Goal: Task Accomplishment & Management: Manage account settings

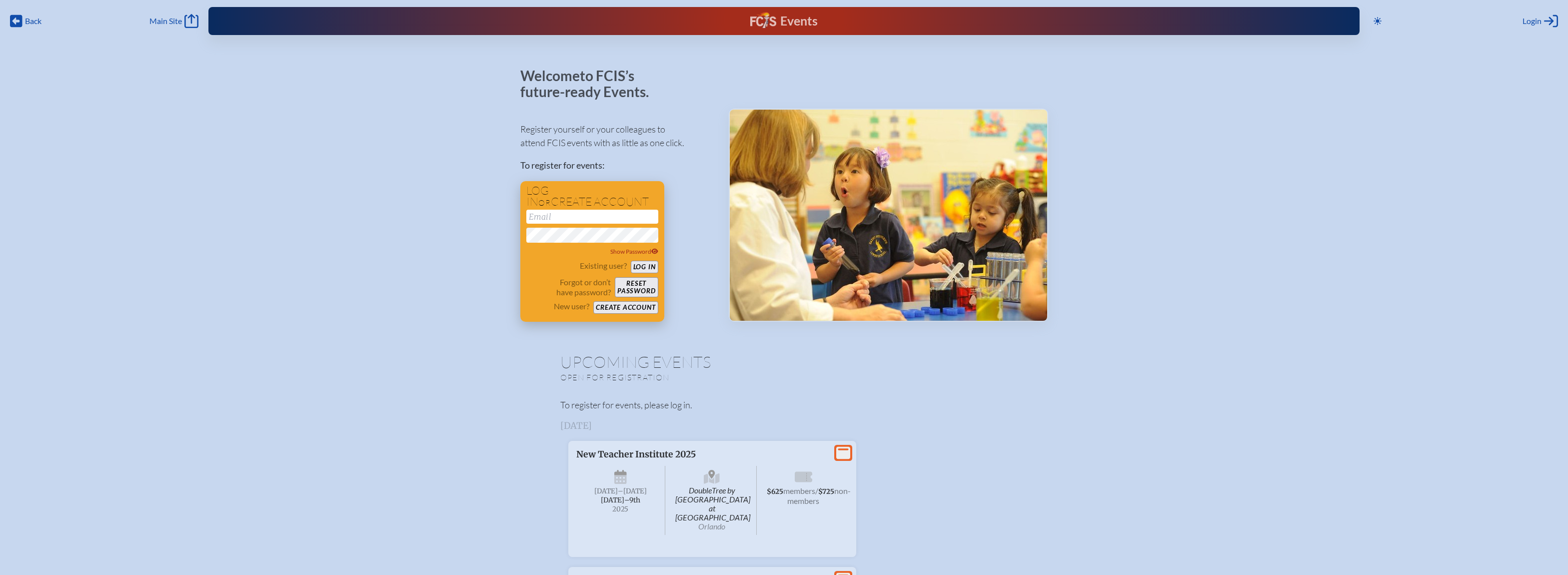
type input "[EMAIL_ADDRESS][DOMAIN_NAME]"
click at [652, 266] on button "Log in" at bounding box center [644, 267] width 28 height 12
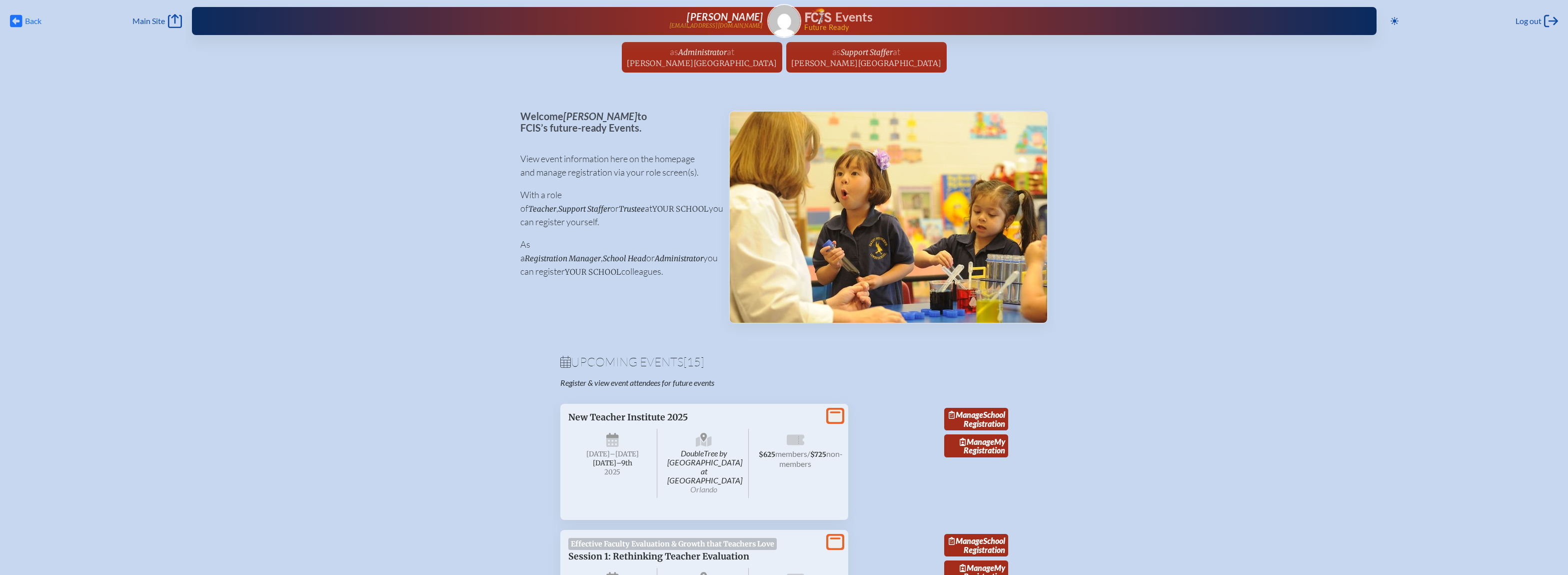
click at [36, 21] on span "Back" at bounding box center [33, 21] width 17 height 10
click at [727, 54] on span "Administrator" at bounding box center [702, 52] width 48 height 9
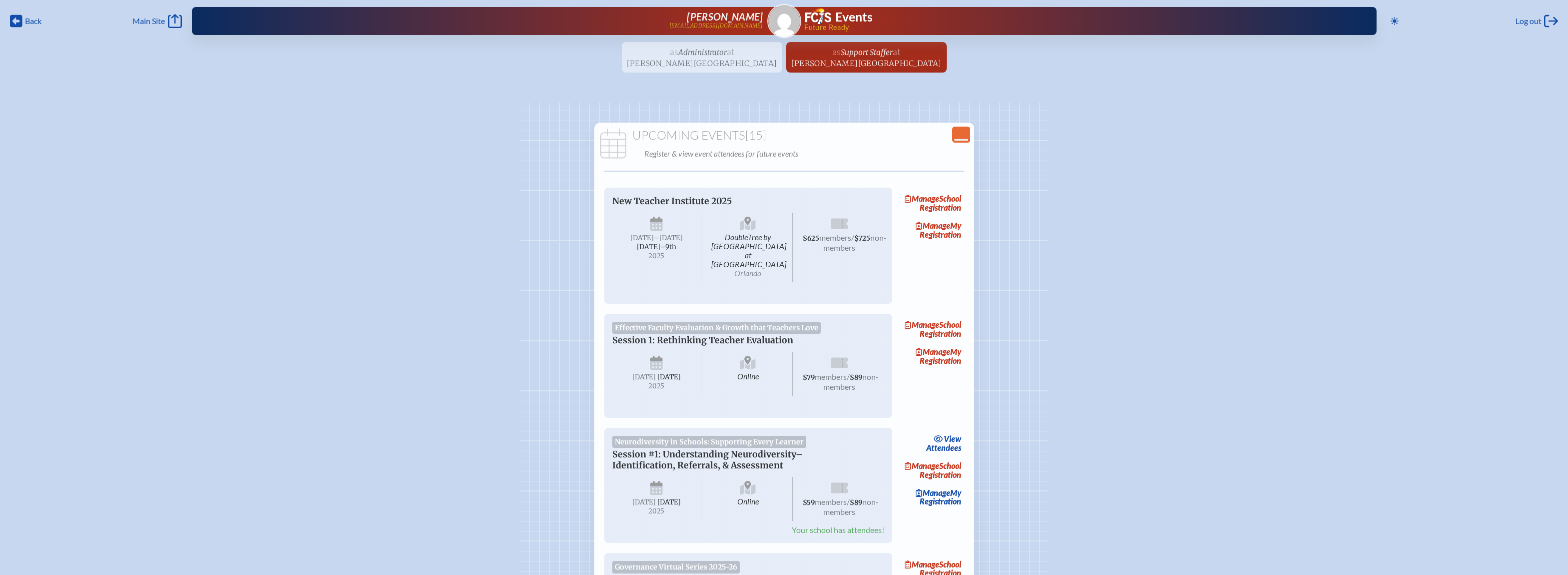
click at [722, 62] on ul "as Administrator at Palmer Trinity School since May 5th, 2025 as Support Staffe…" at bounding box center [784, 60] width 1568 height 37
click at [732, 53] on ul "as Administrator at Palmer Trinity School since May 5th, 2025 as Support Staffe…" at bounding box center [784, 60] width 1568 height 37
click at [808, 59] on span "[PERSON_NAME][GEOGRAPHIC_DATA]" at bounding box center [866, 63] width 150 height 9
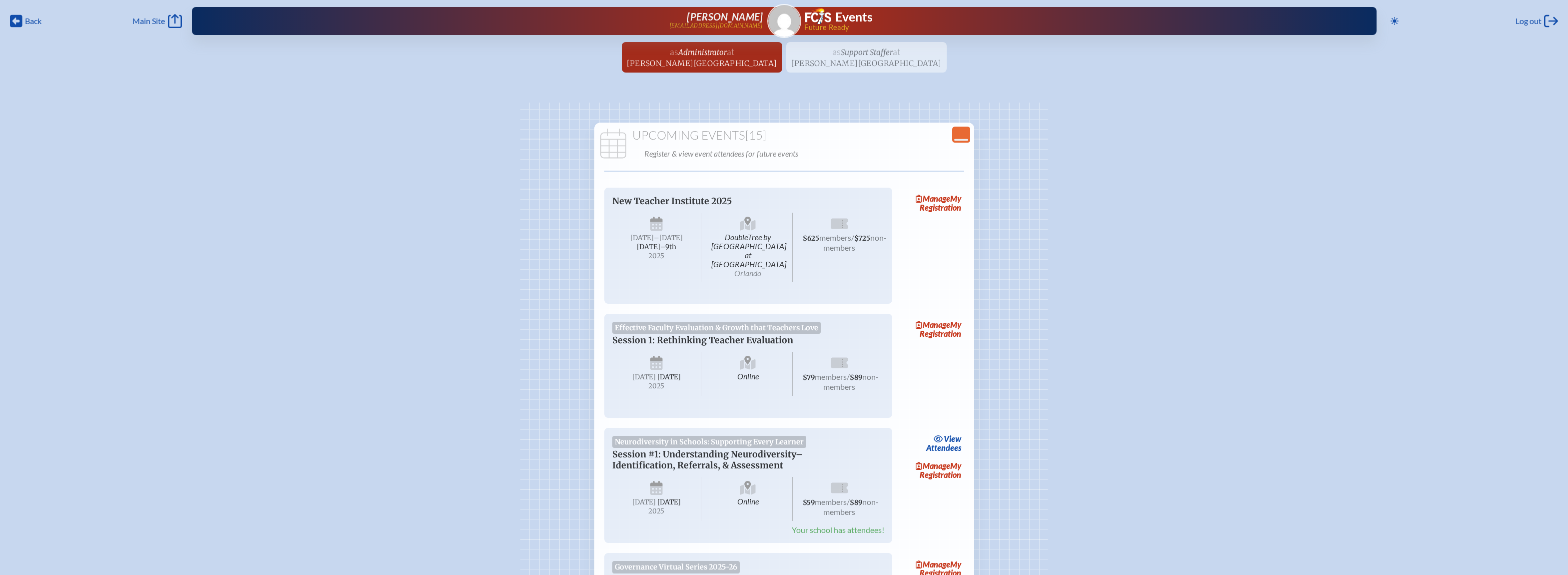
click at [822, 61] on ul "as Administrator at Palmer Trinity School since May 5th, 2025 as Support Staffe…" at bounding box center [784, 60] width 1568 height 37
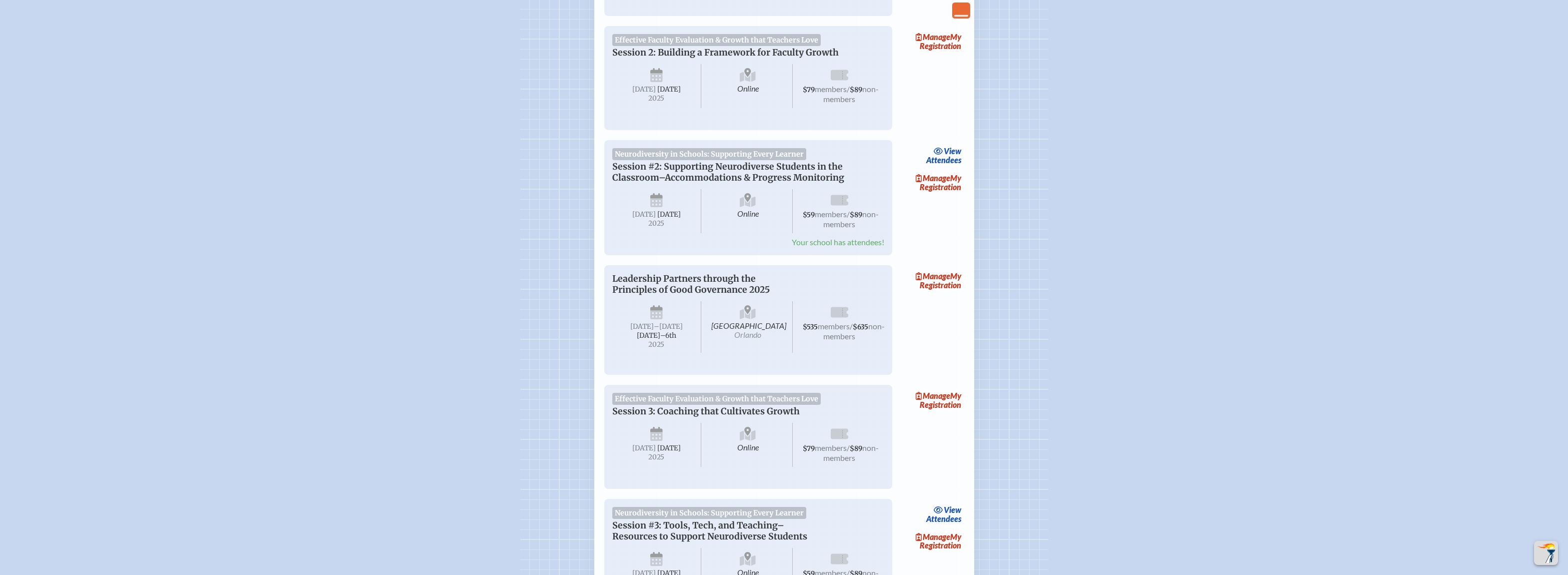
scroll to position [1789, 0]
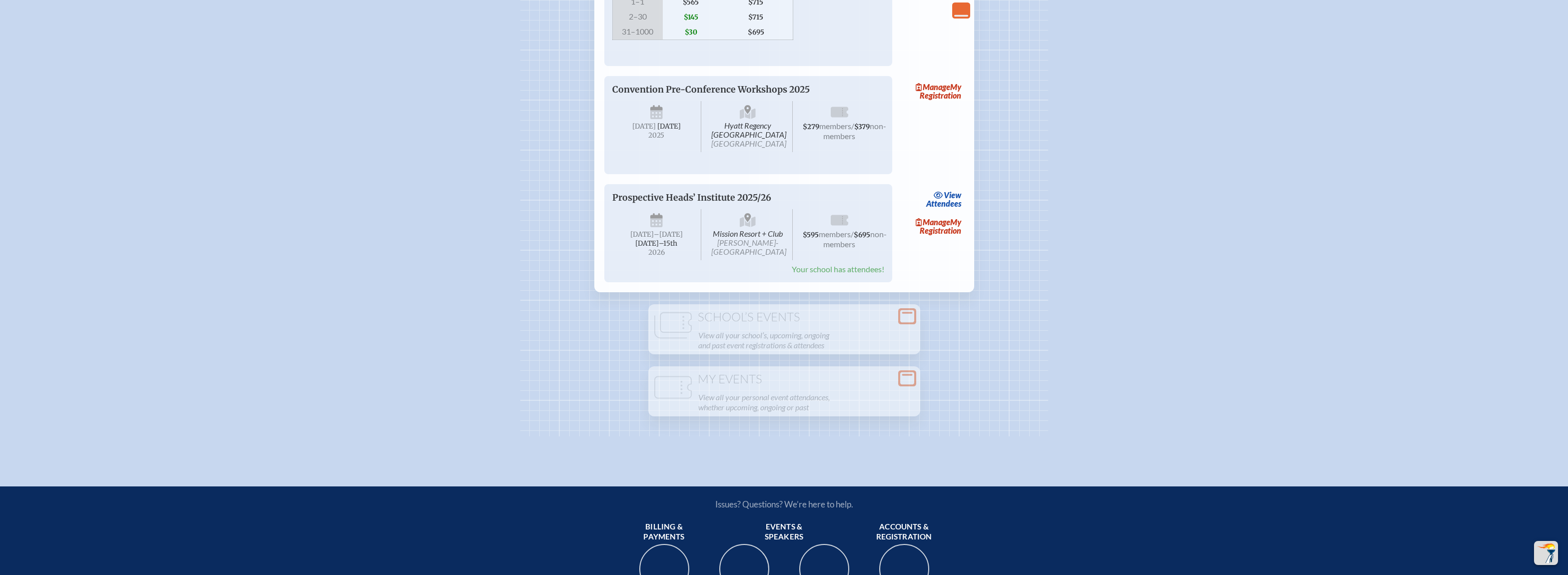
click at [833, 274] on span "Your school has attendees!" at bounding box center [838, 268] width 93 height 9
click at [939, 226] on span "Manage" at bounding box center [933, 222] width 34 height 9
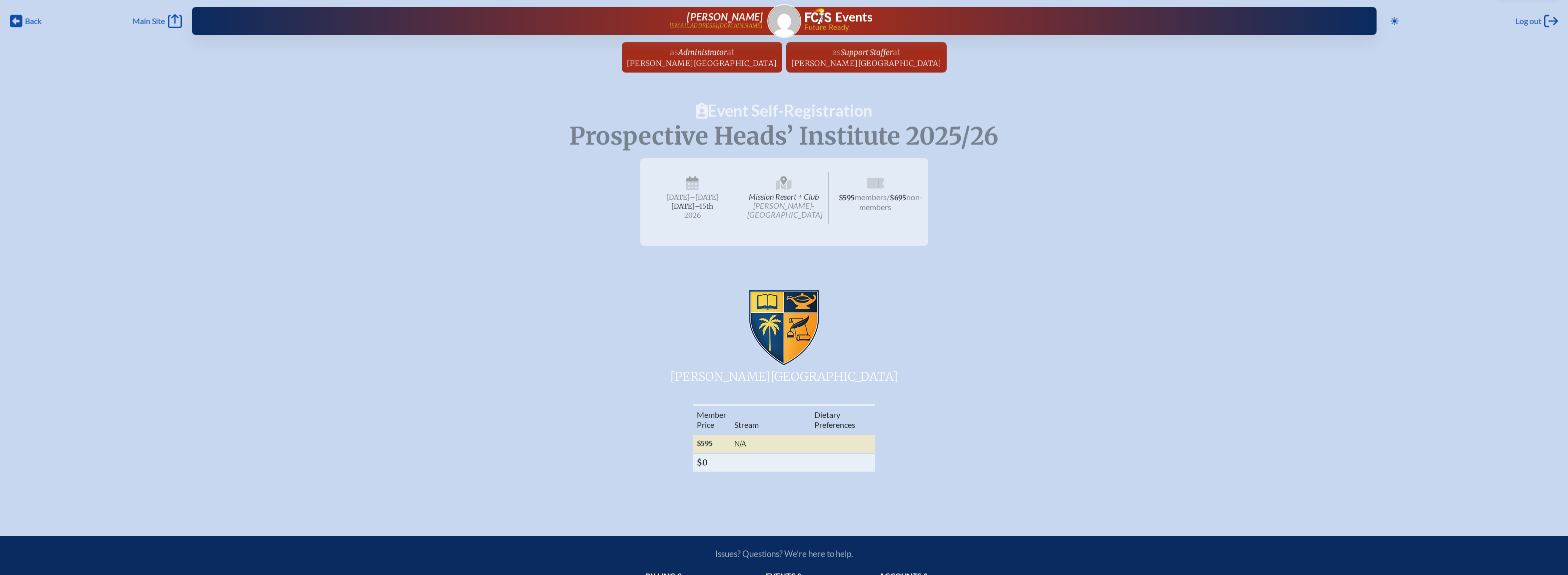
radio input "true"
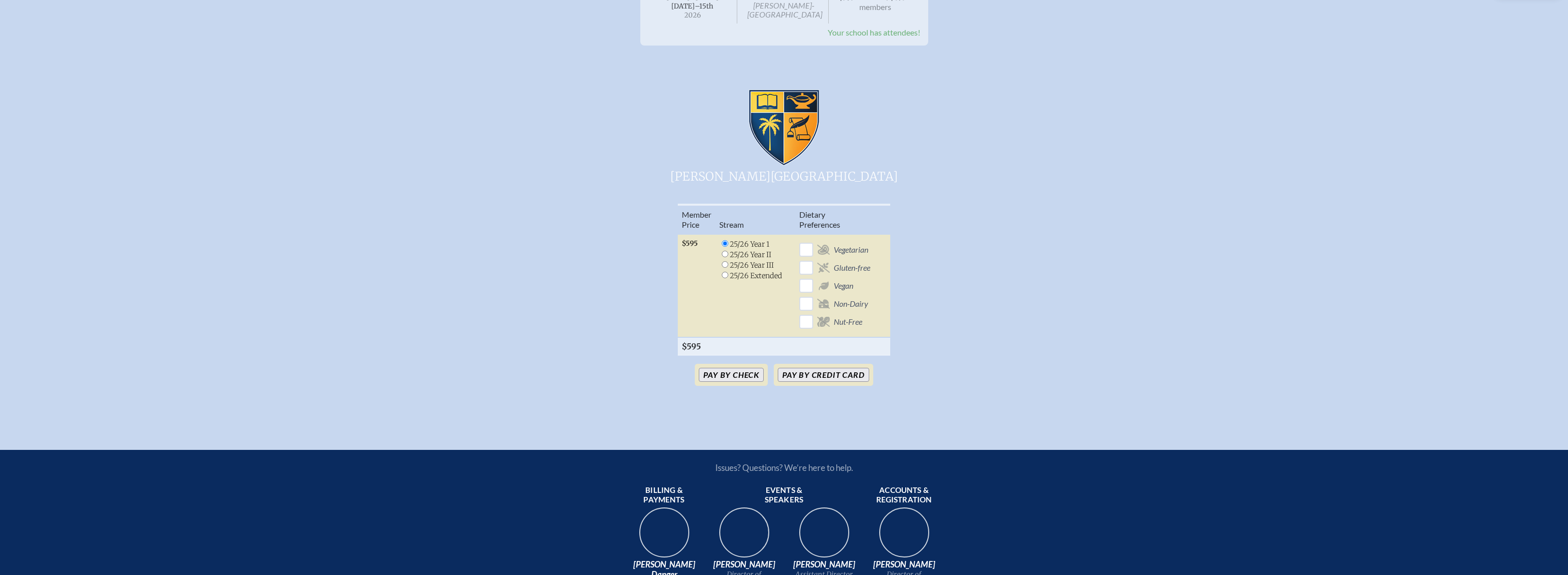
scroll to position [250, 0]
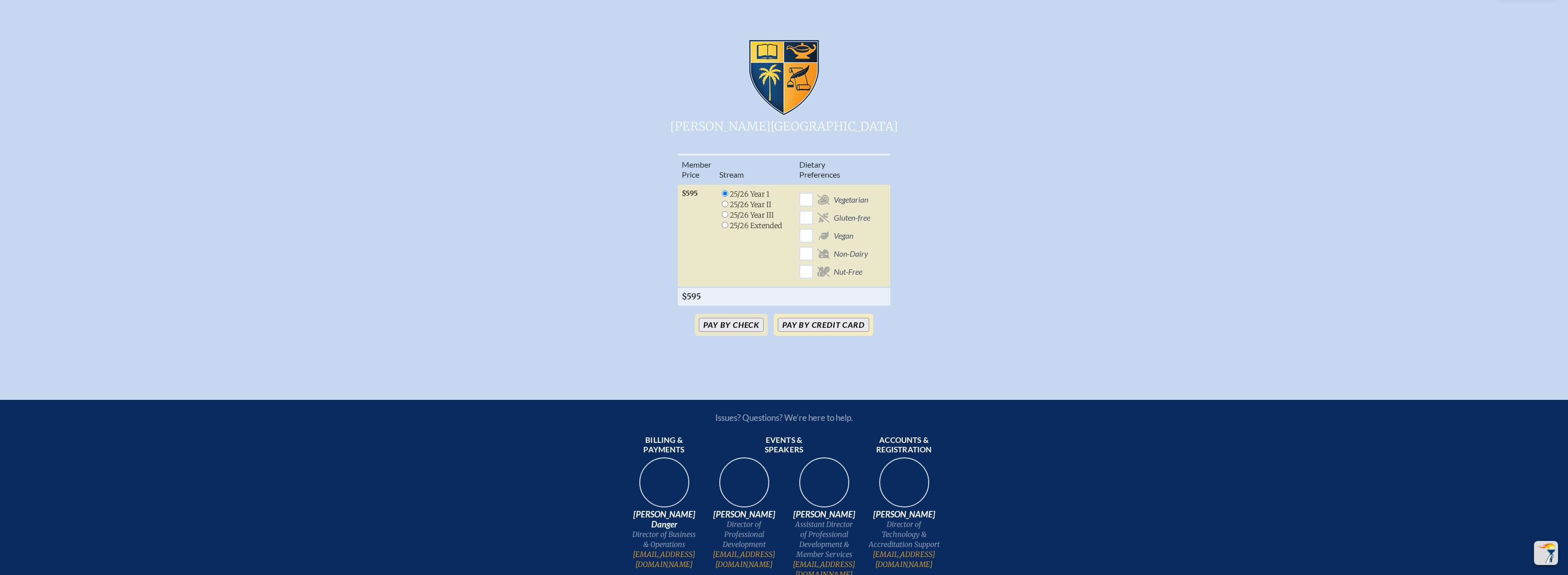
click at [828, 331] on button "Pay by Credit Card" at bounding box center [823, 325] width 91 height 14
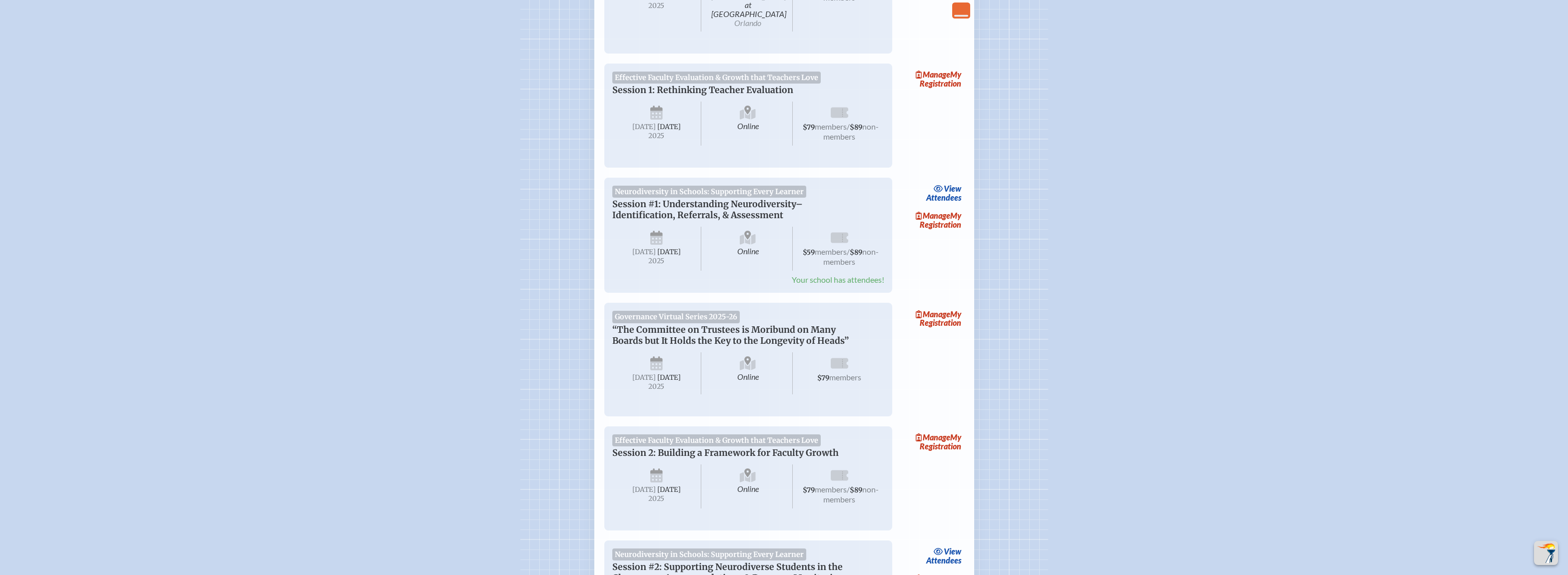
scroll to position [1789, 0]
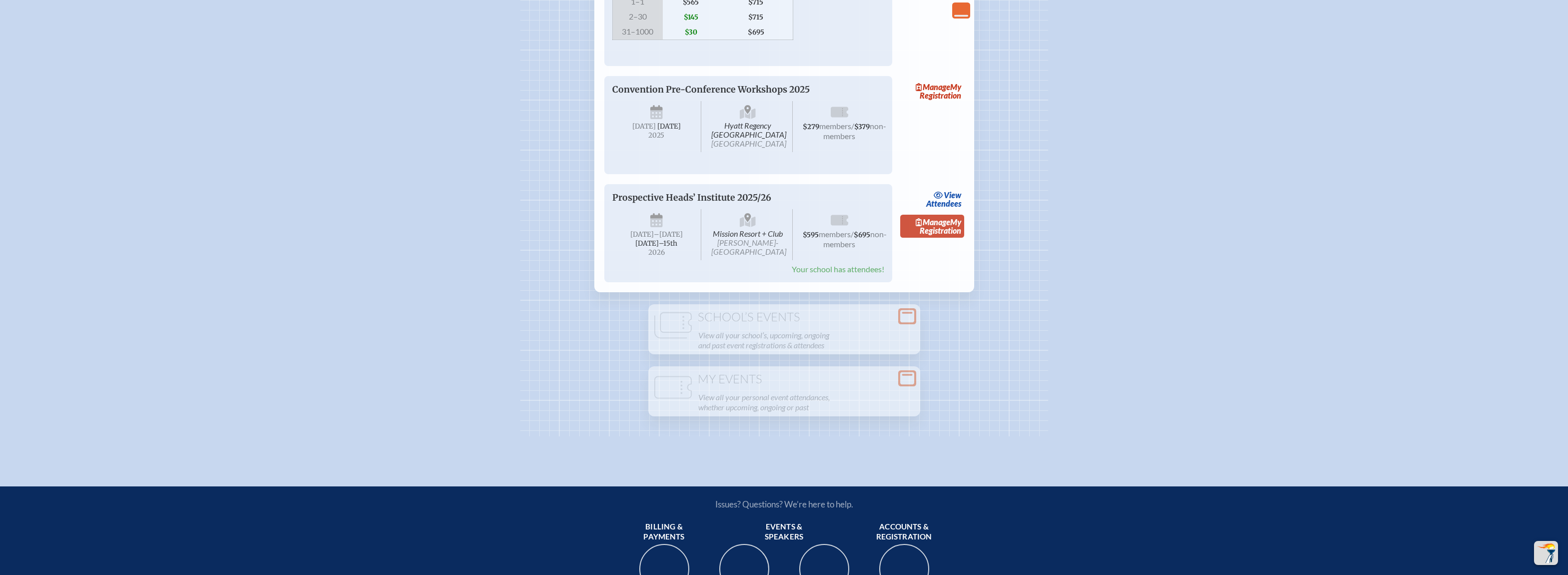
click at [945, 237] on link "Manage My Registration" at bounding box center [932, 226] width 64 height 23
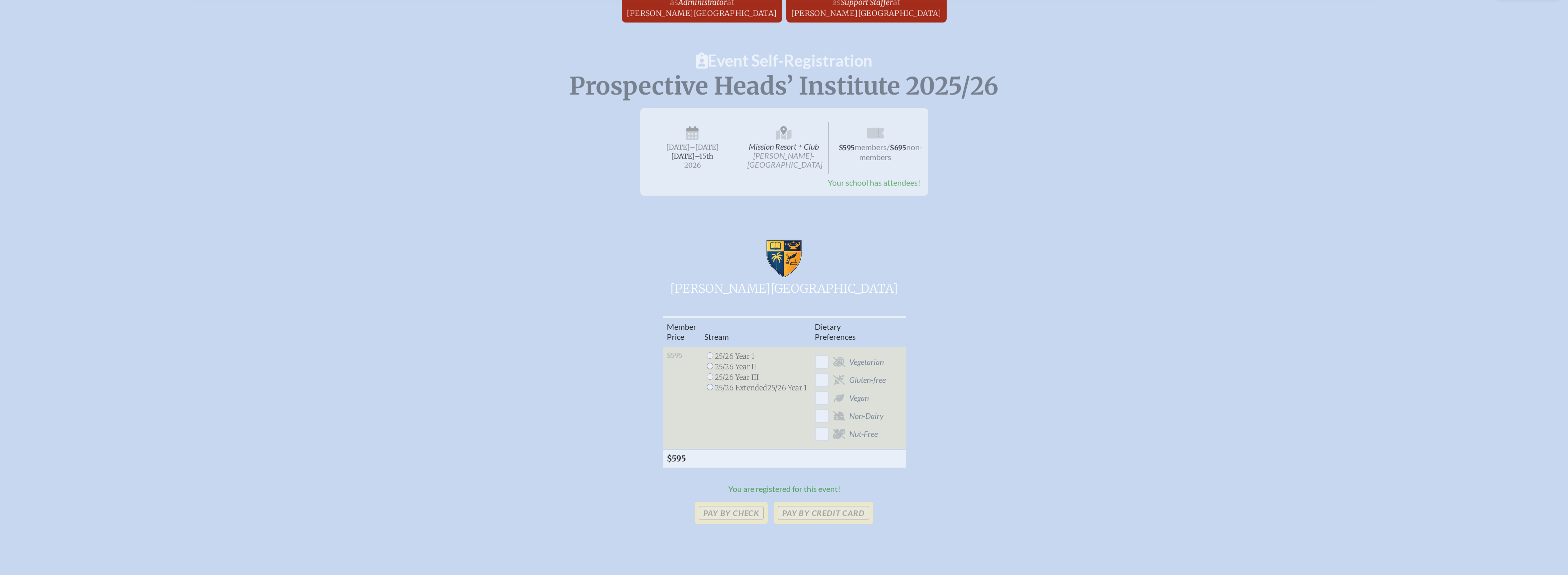
scroll to position [100, 0]
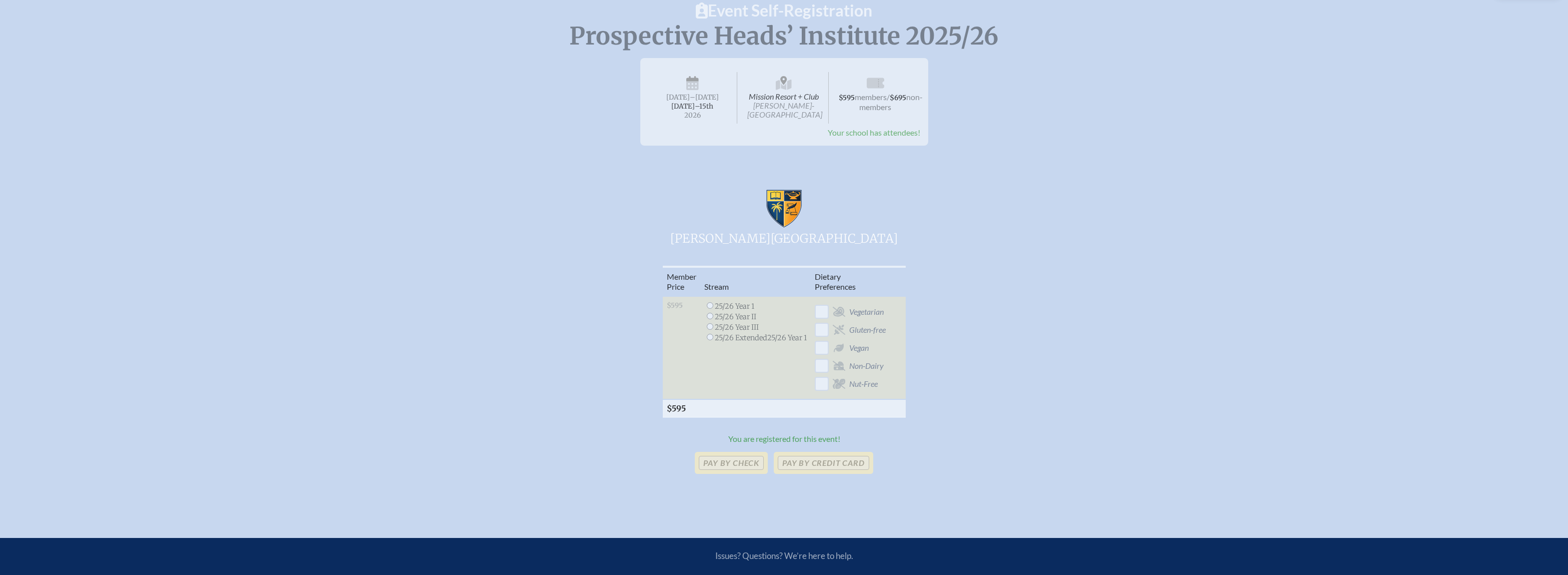
click at [707, 306] on input "radio" at bounding box center [710, 305] width 7 height 7
radio input "true"
click at [852, 317] on li "Vegetarian" at bounding box center [835, 311] width 71 height 14
click at [827, 469] on p "Pay by Credit Card" at bounding box center [823, 463] width 99 height 22
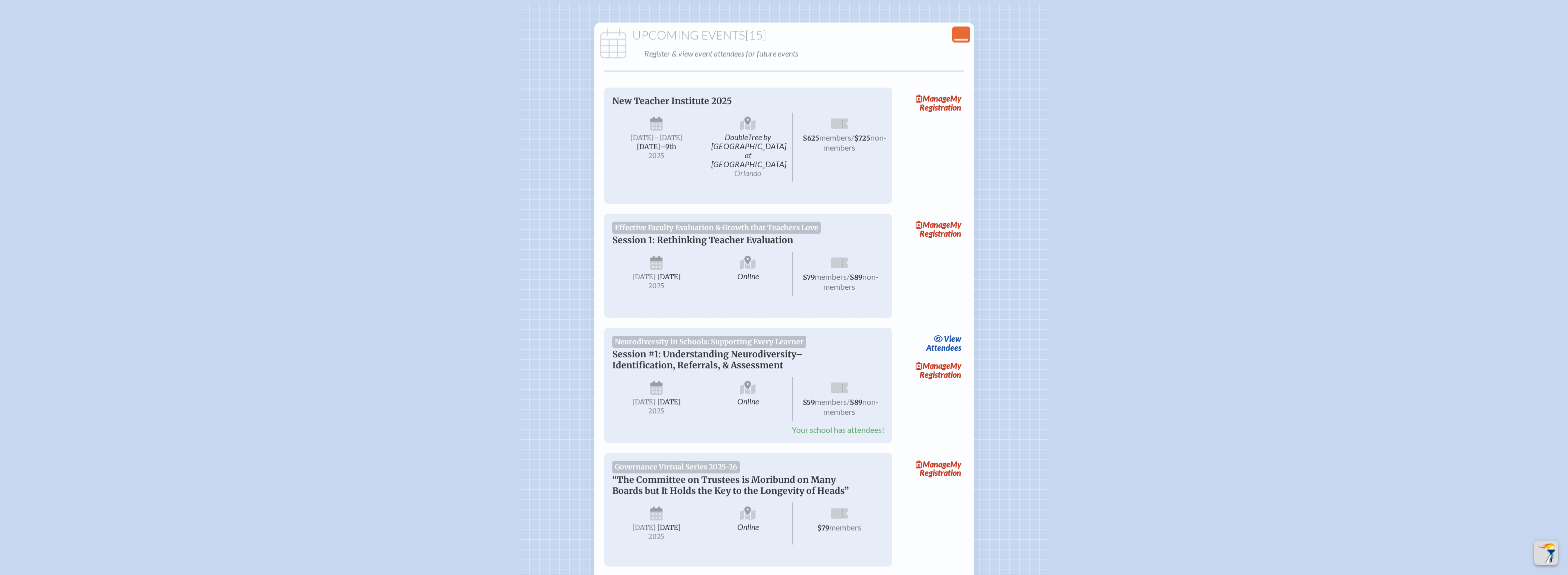
scroll to position [1789, 0]
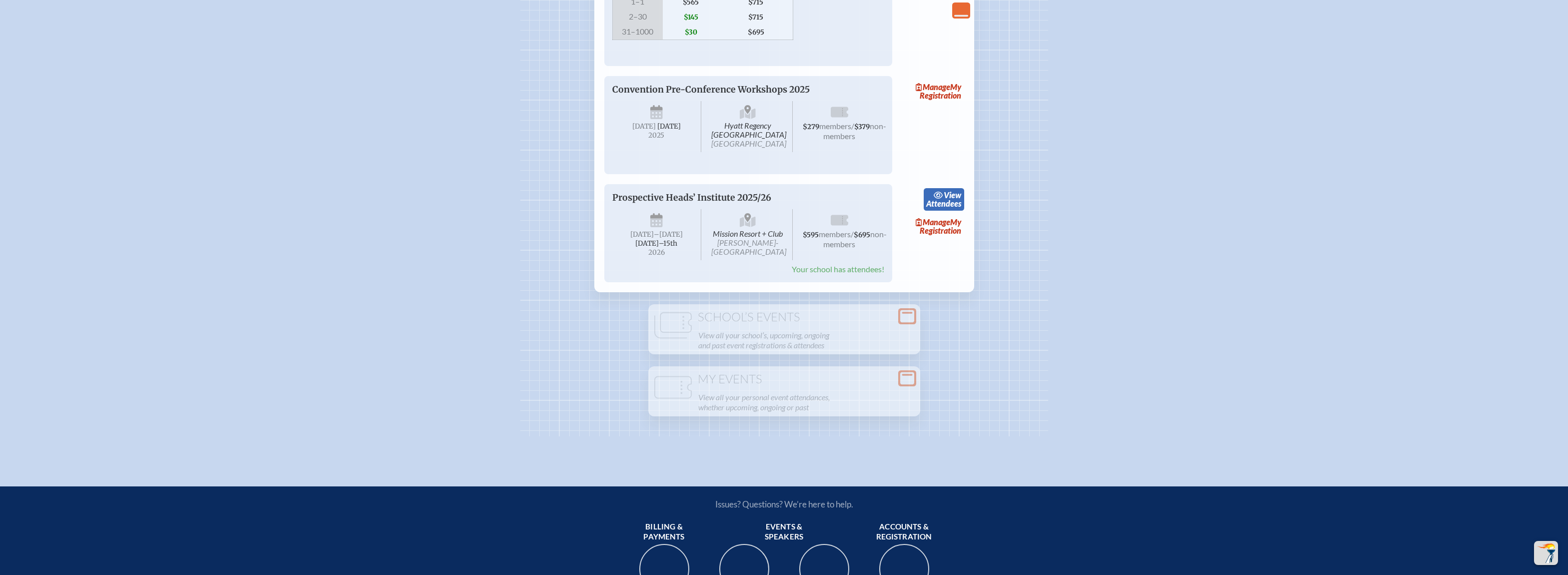
click at [947, 211] on link "view Attendees" at bounding box center [944, 199] width 40 height 23
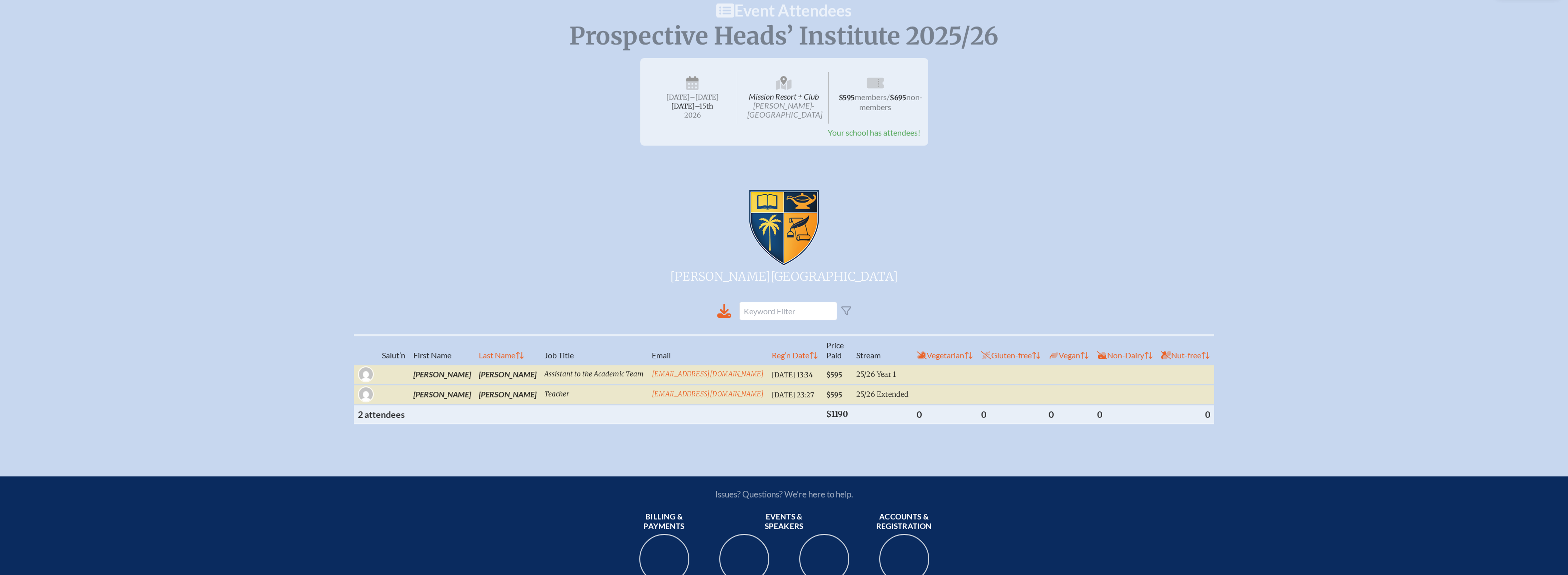
scroll to position [150, 0]
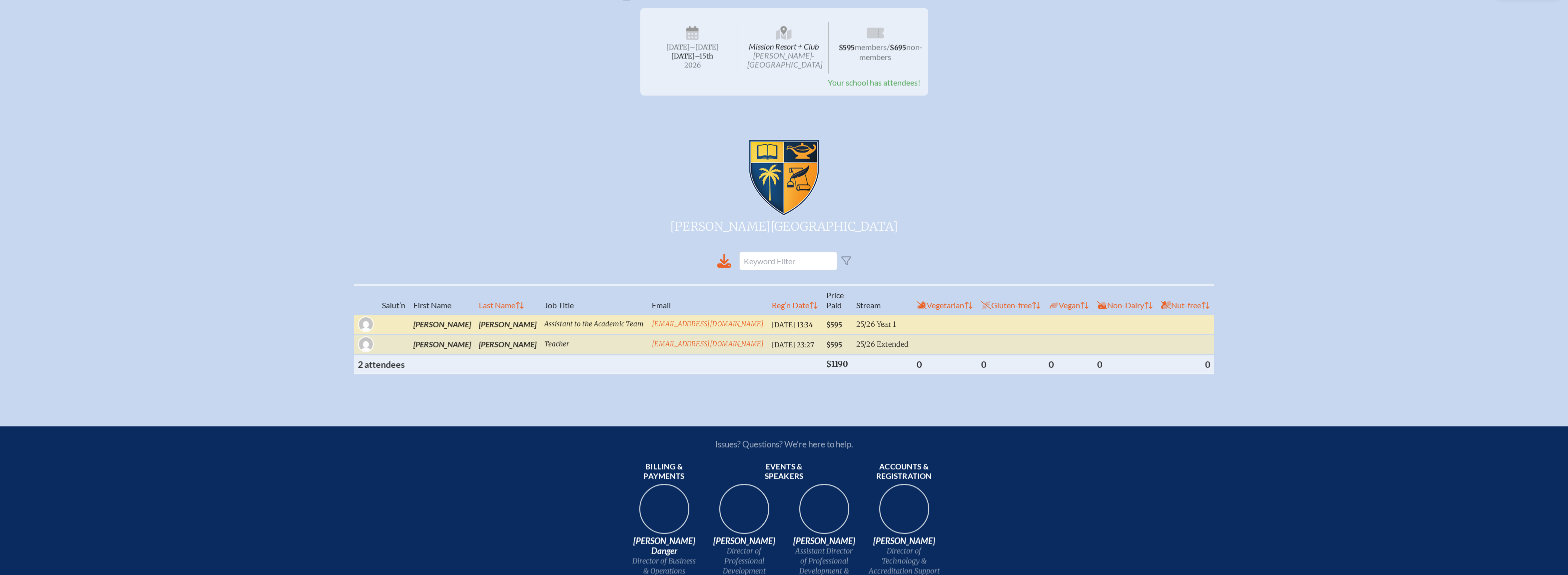
click at [613, 323] on td "Assistant to the Academic Team" at bounding box center [594, 325] width 107 height 20
click at [826, 325] on span "$595" at bounding box center [834, 325] width 16 height 9
click at [777, 323] on span "2025/08/26 13:34" at bounding box center [792, 325] width 41 height 9
click at [1196, 326] on td at bounding box center [1185, 325] width 57 height 20
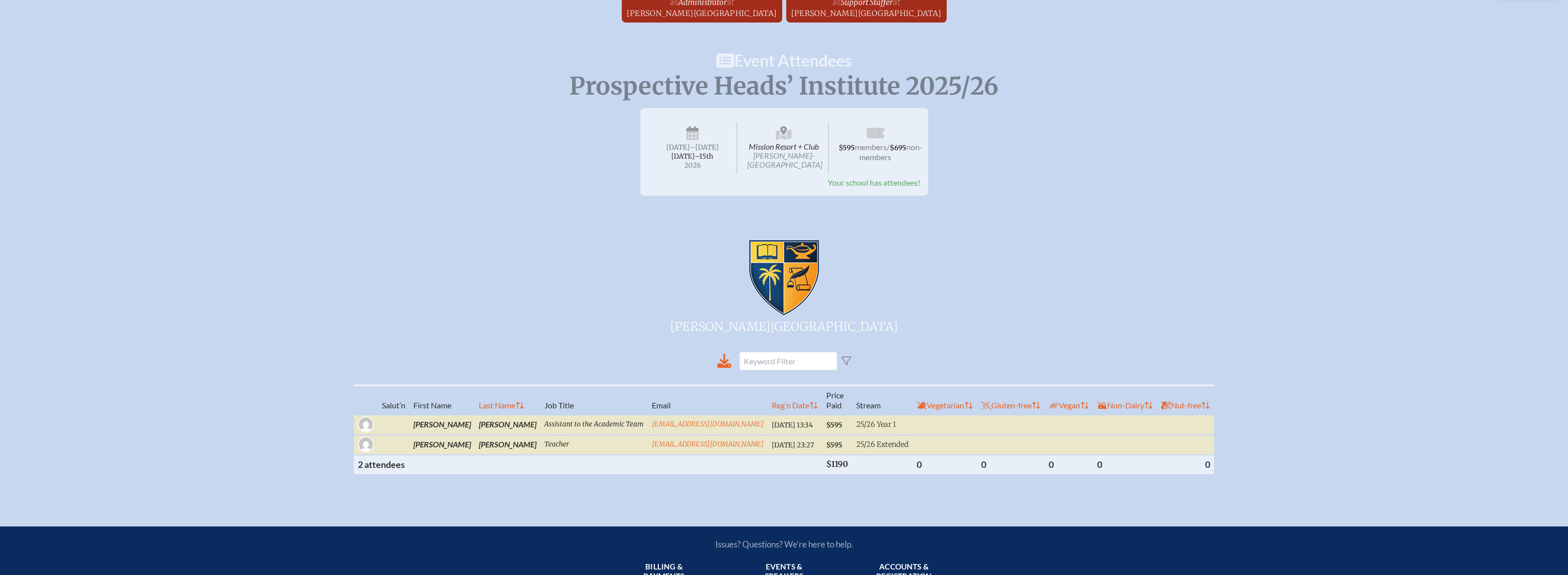
scroll to position [0, 0]
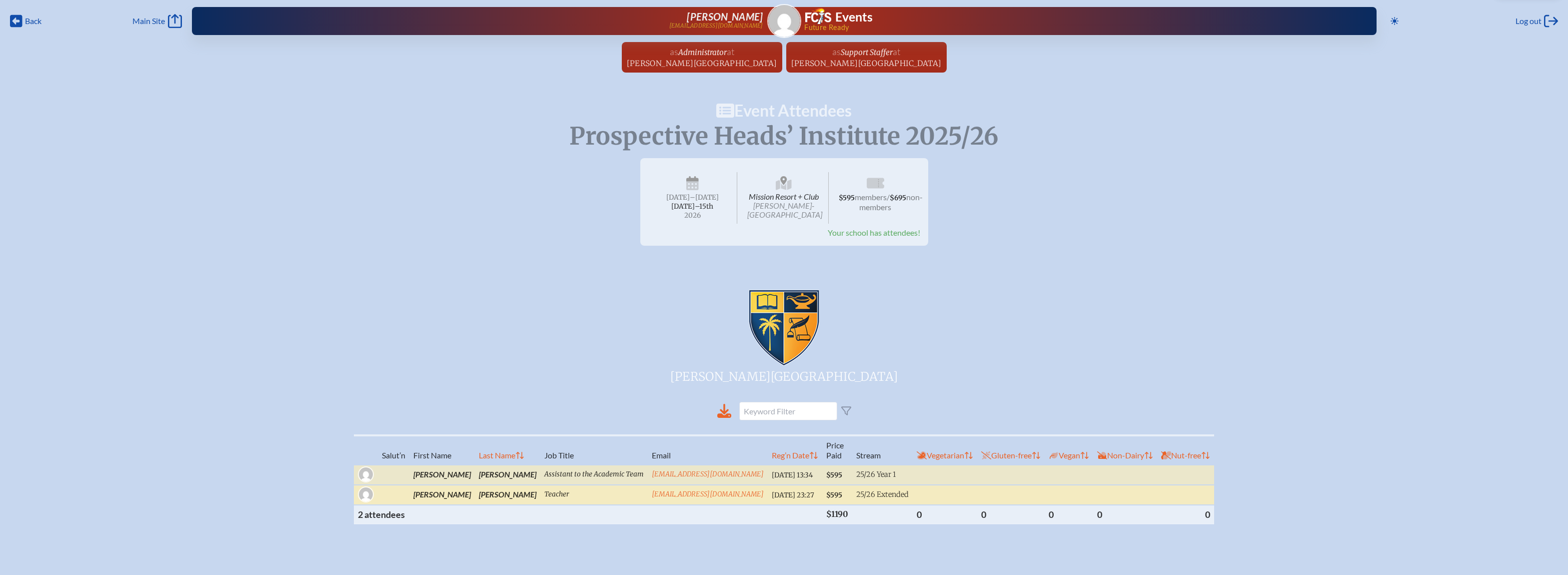
click at [600, 496] on td "Teacher" at bounding box center [594, 495] width 107 height 20
click at [771, 496] on span "2025/08/25 23:27" at bounding box center [792, 495] width 42 height 9
click at [820, 61] on span "[PERSON_NAME][GEOGRAPHIC_DATA]" at bounding box center [866, 63] width 150 height 9
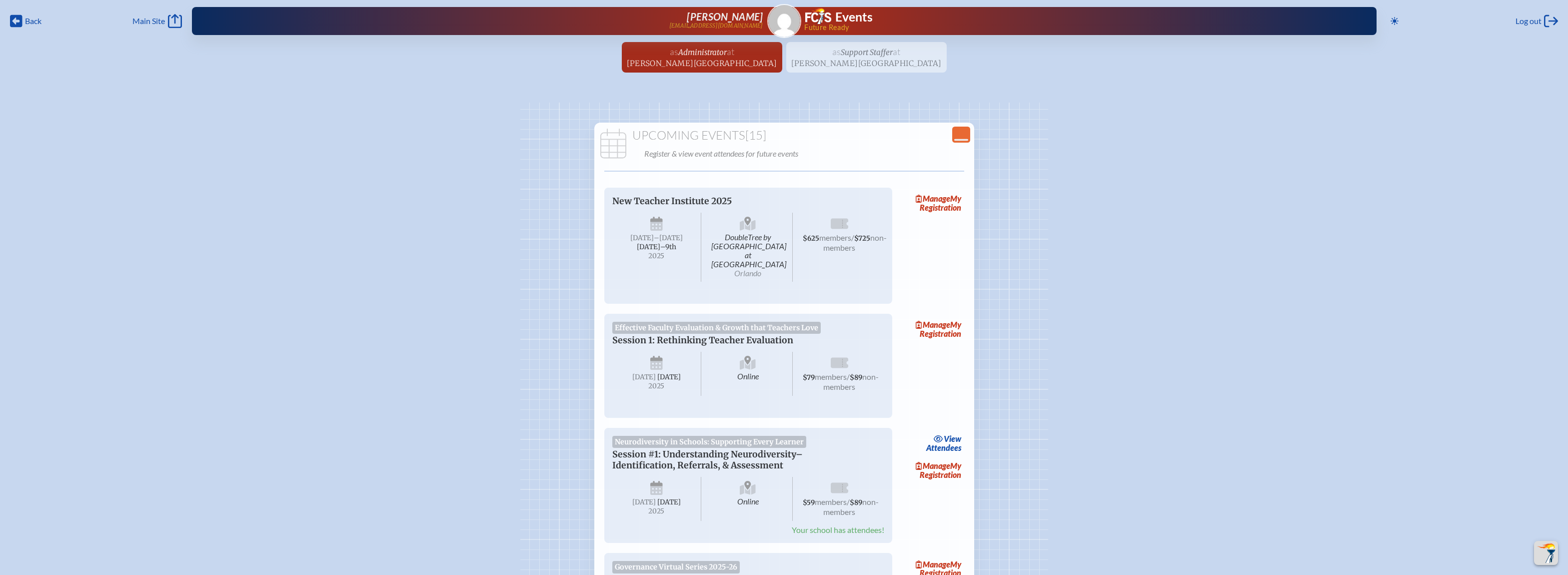
scroll to position [1789, 0]
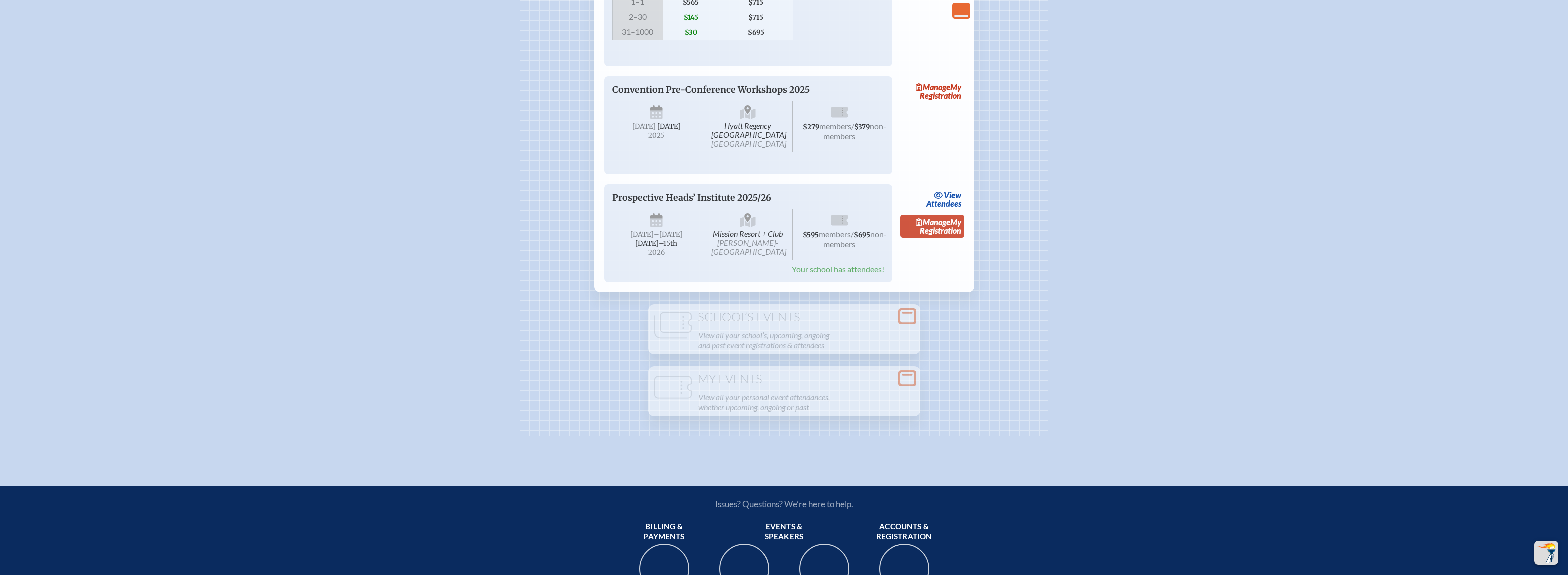
click at [941, 226] on span "Manage" at bounding box center [933, 222] width 34 height 9
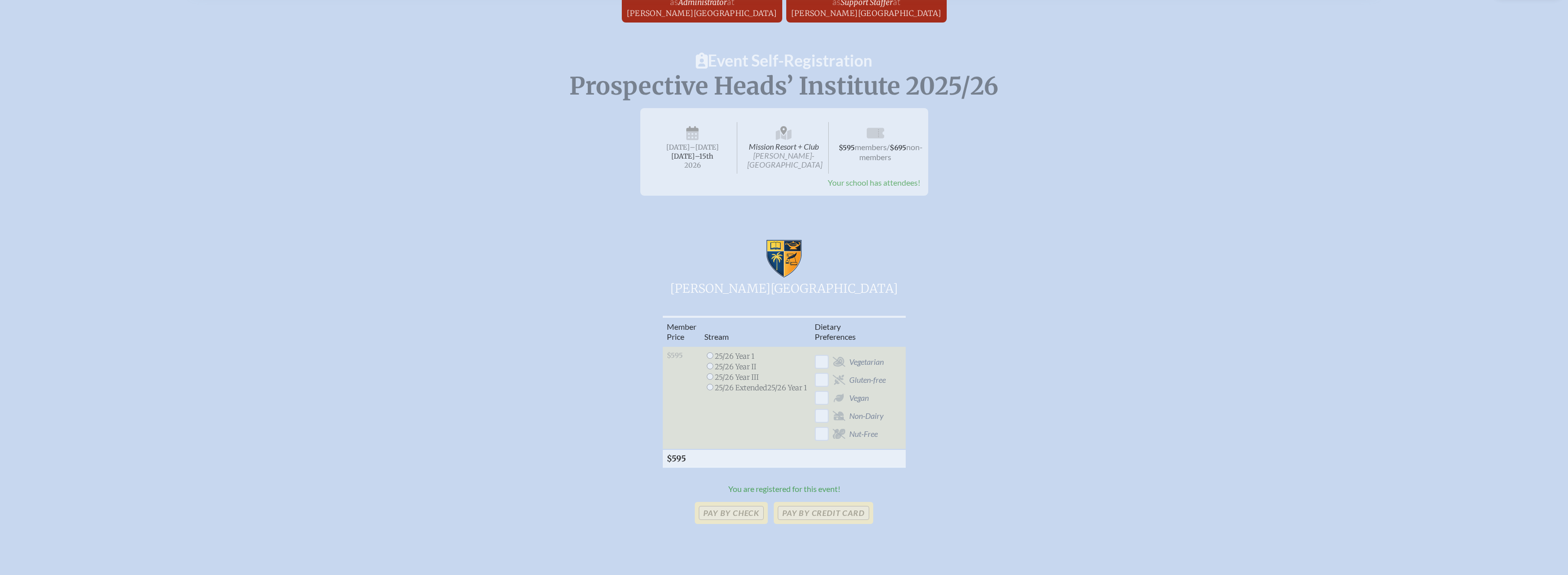
scroll to position [150, 0]
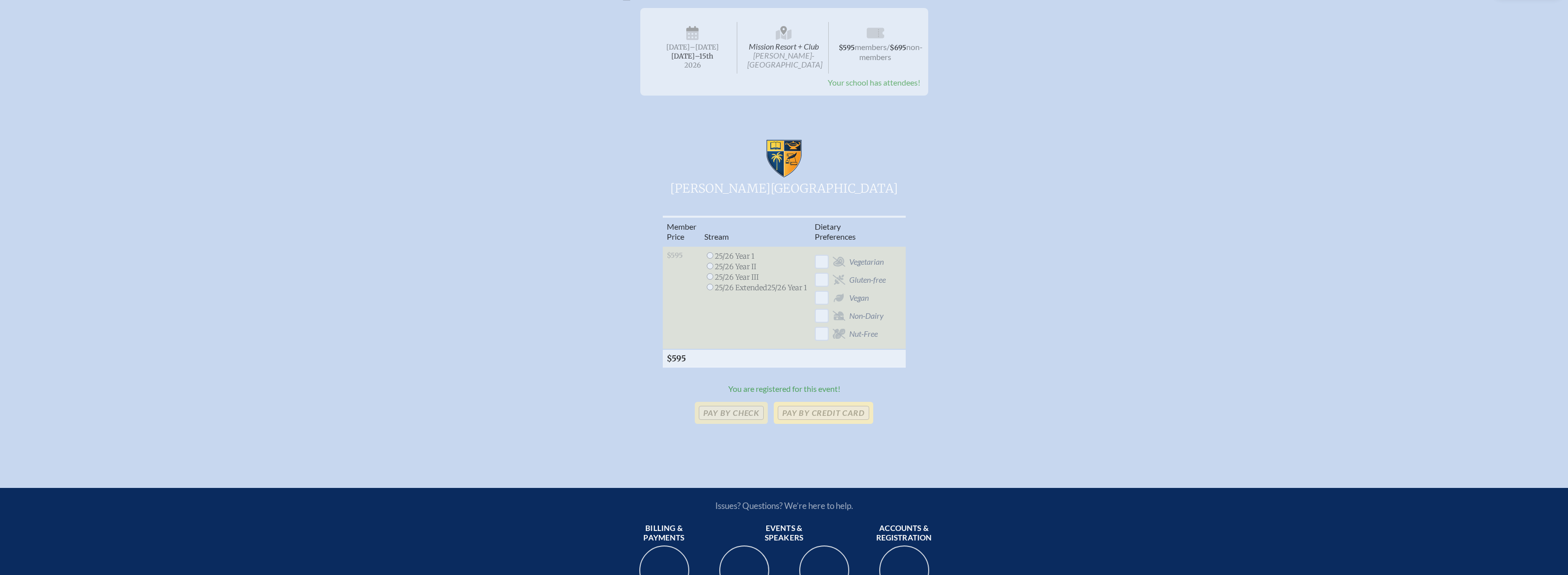
click at [817, 417] on p "Pay by Credit Card" at bounding box center [823, 413] width 99 height 22
click at [819, 423] on p "Pay by Credit Card" at bounding box center [823, 413] width 99 height 22
click at [819, 423] on p "Pay by Credit Card" at bounding box center [823, 413] width 99 height 22
click at [817, 423] on p "Pay by Credit Card" at bounding box center [823, 413] width 99 height 22
click at [828, 418] on p "Pay by Credit Card" at bounding box center [823, 413] width 99 height 22
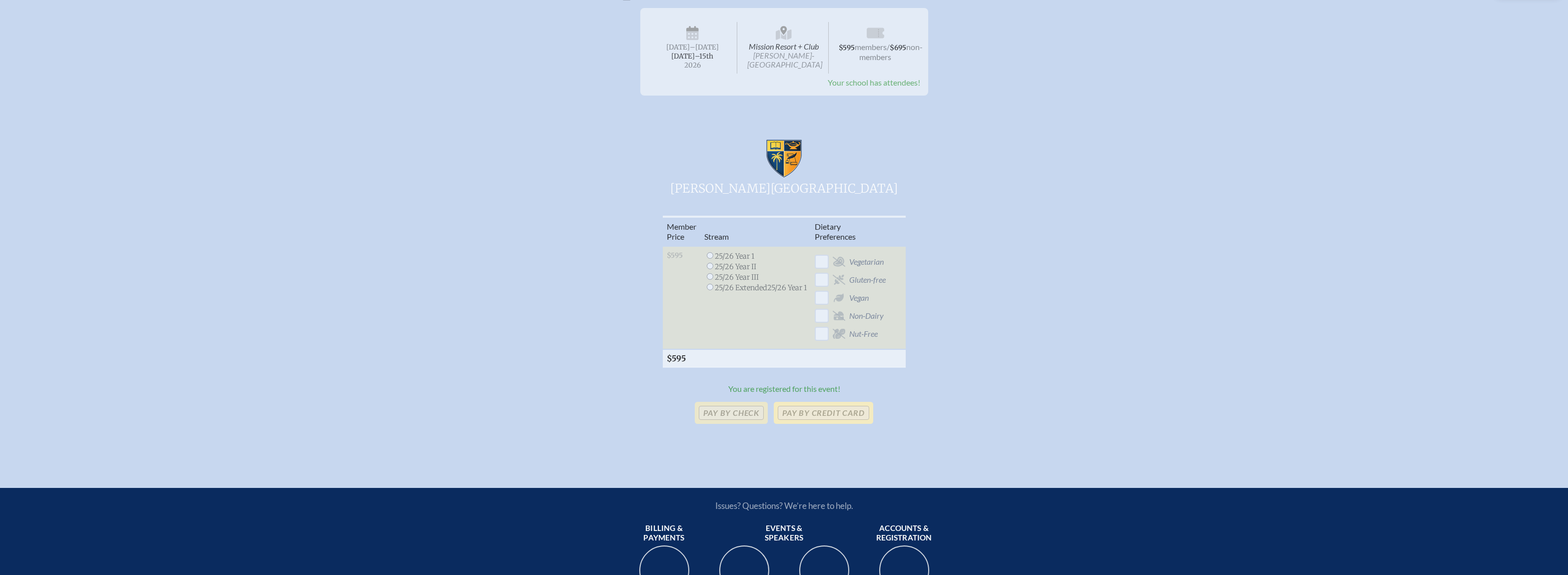
click at [828, 418] on p "Pay by Credit Card" at bounding box center [823, 413] width 99 height 22
click at [829, 419] on p "Pay by Credit Card" at bounding box center [823, 413] width 99 height 22
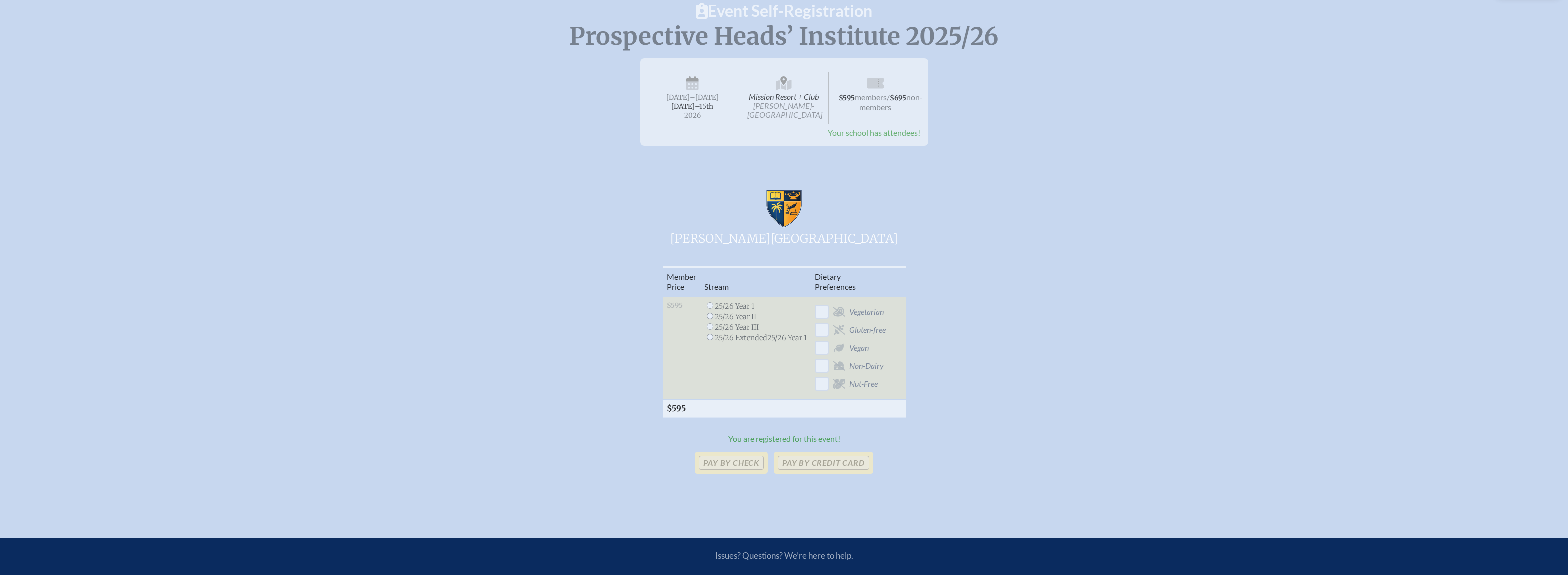
scroll to position [0, 0]
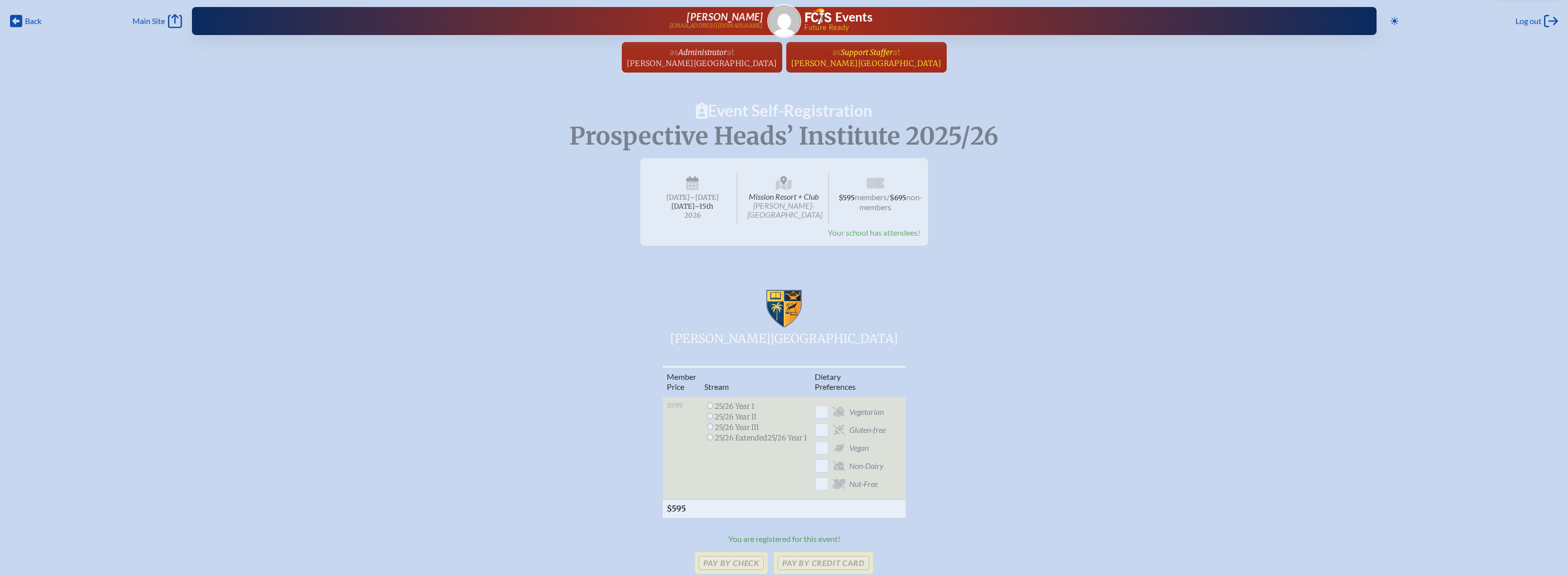
click at [847, 58] on span "at Palmer Trinity School" at bounding box center [866, 57] width 150 height 22
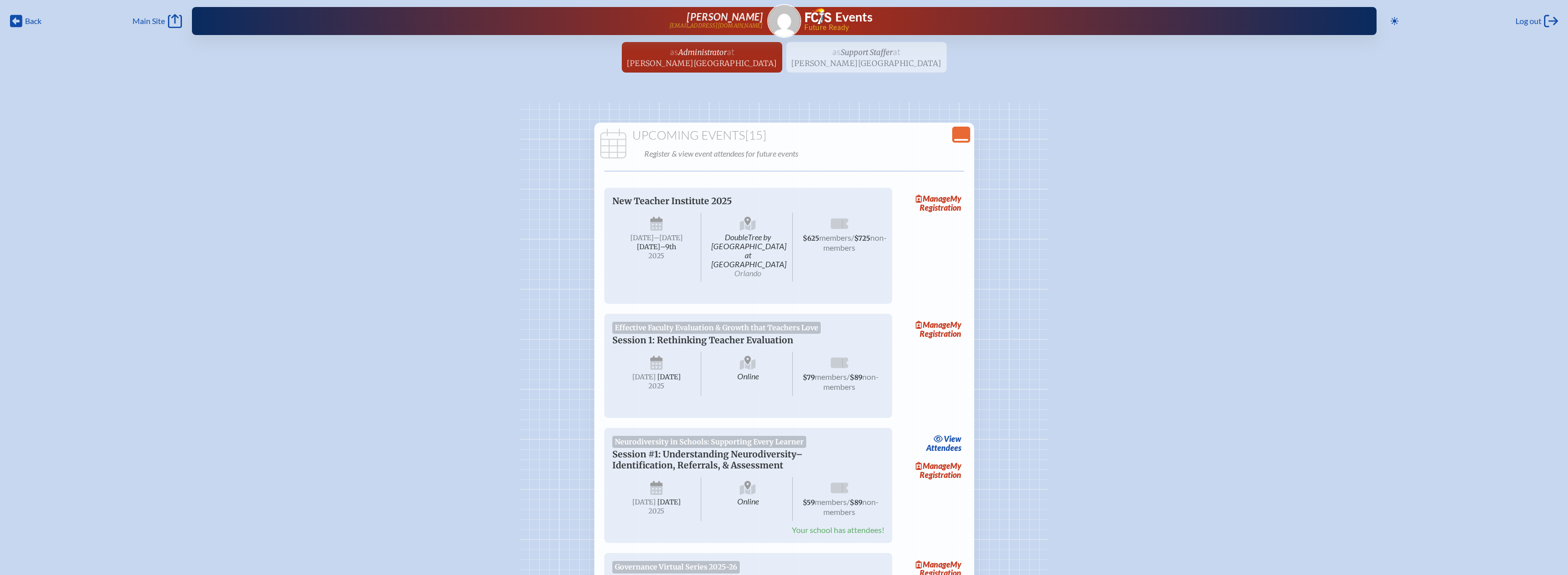
click at [958, 135] on icon "Close Console" at bounding box center [961, 134] width 14 height 14
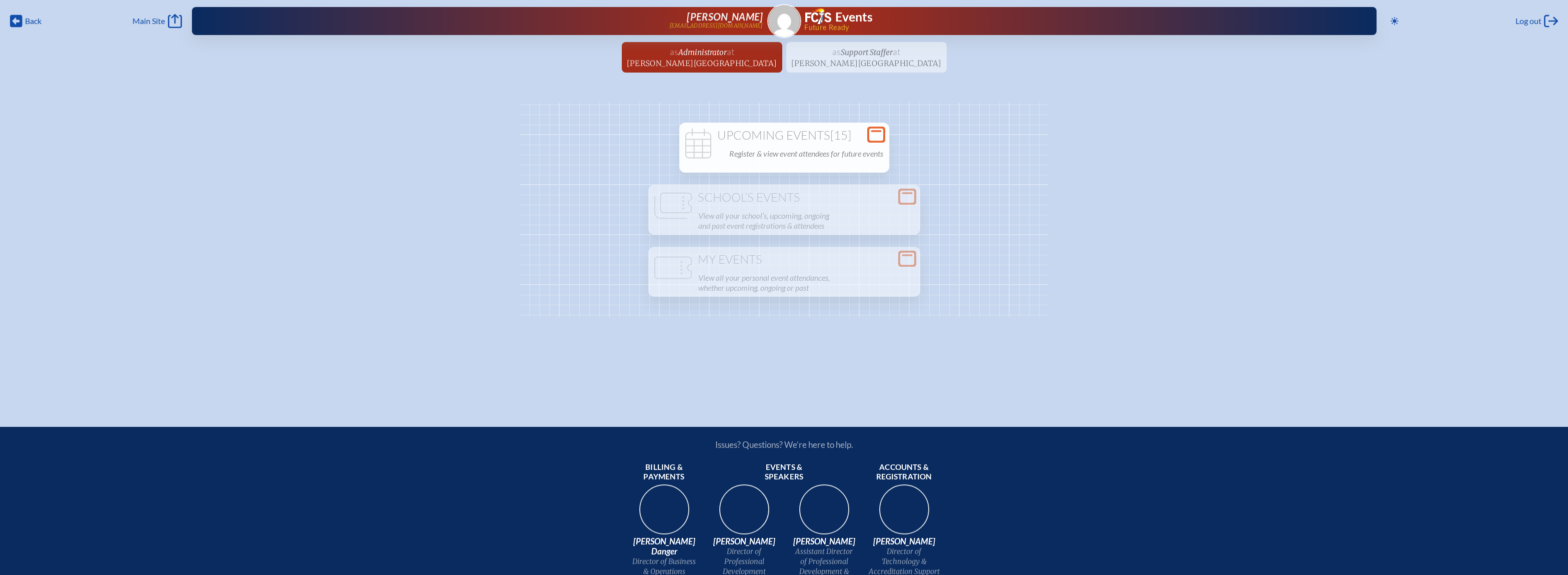
click at [876, 129] on icon at bounding box center [876, 134] width 14 height 12
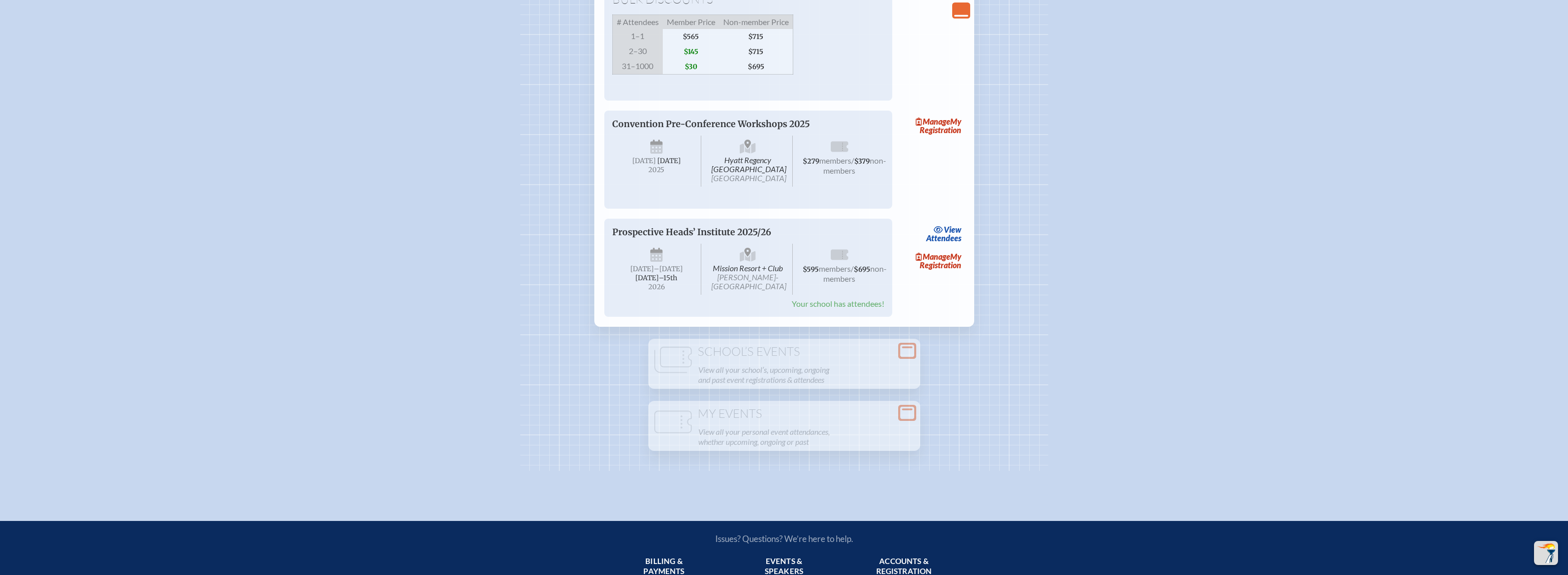
scroll to position [1731, 0]
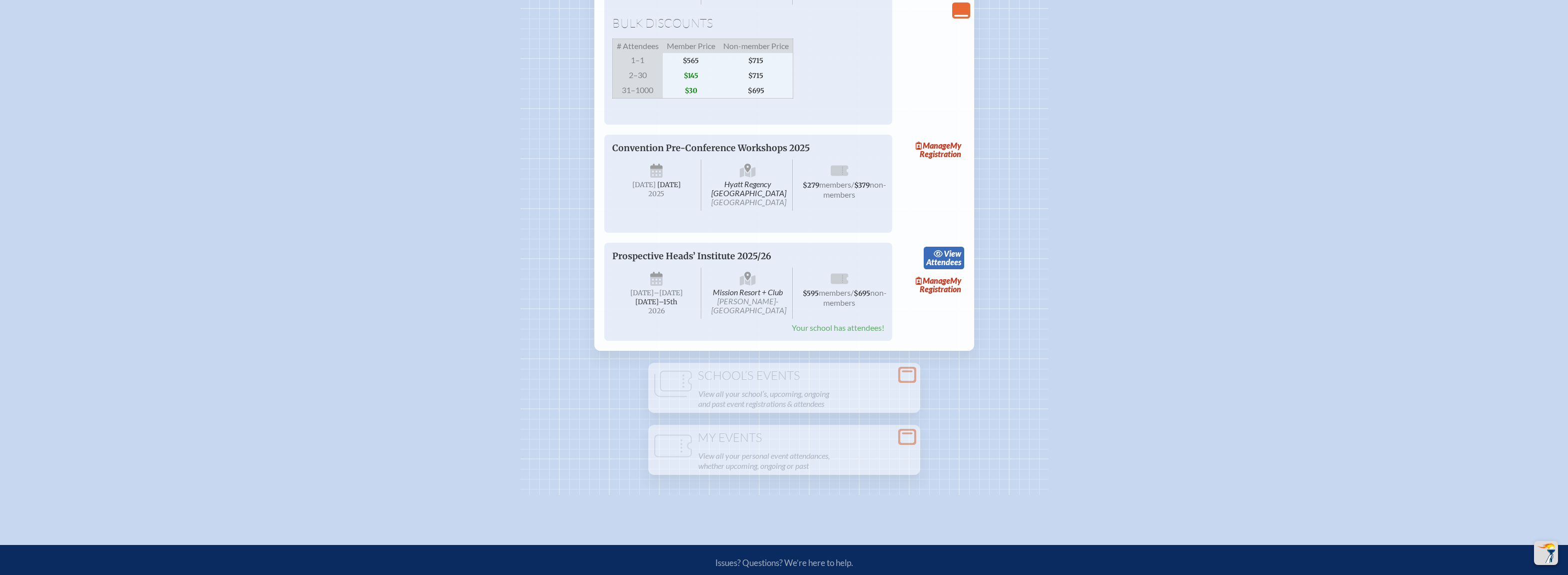
click at [949, 258] on span "view" at bounding box center [952, 253] width 18 height 9
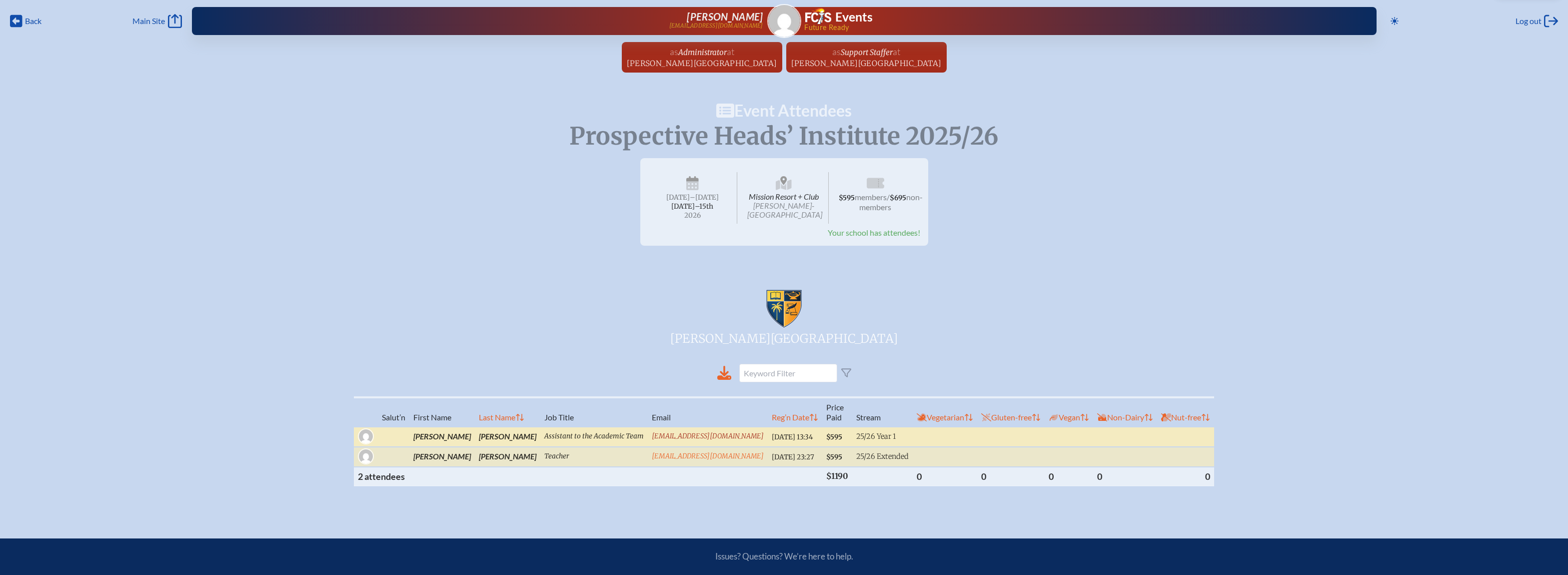
click at [720, 440] on link "[EMAIL_ADDRESS][DOMAIN_NAME]" at bounding box center [708, 436] width 112 height 9
click at [860, 461] on span "25/26 Extended" at bounding box center [882, 456] width 53 height 9
drag, startPoint x: 819, startPoint y: 199, endPoint x: 749, endPoint y: 196, distance: 70.1
click at [749, 196] on span "Mission Resort + Club Howey-in-the-Hills" at bounding box center [784, 198] width 90 height 52
copy span "Mission Resort + Club"
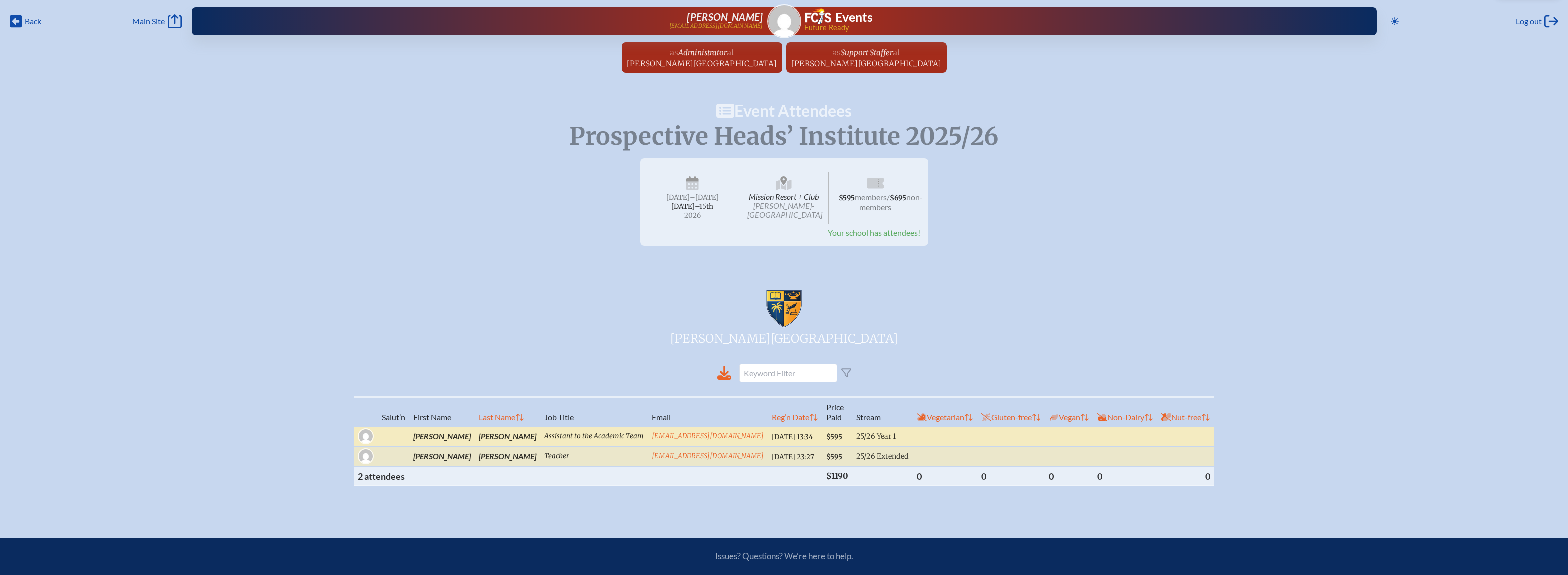
drag, startPoint x: 800, startPoint y: 473, endPoint x: 794, endPoint y: 473, distance: 6.0
click at [826, 441] on span "$595" at bounding box center [834, 437] width 16 height 9
click at [768, 426] on th "Reg’n Date" at bounding box center [795, 412] width 55 height 29
click at [771, 441] on span "2025/08/26 13:34" at bounding box center [792, 437] width 41 height 9
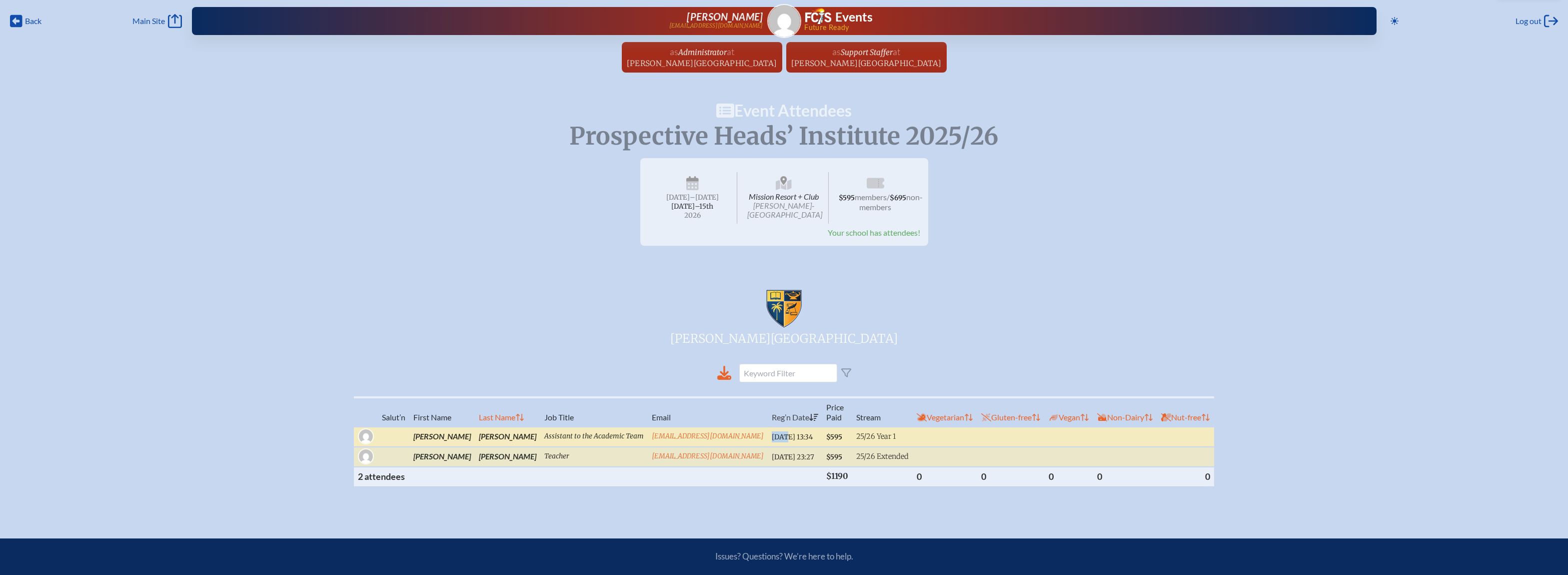
click at [771, 441] on span "2025/08/26 13:34" at bounding box center [792, 437] width 41 height 9
click at [806, 382] on input at bounding box center [789, 373] width 98 height 18
click at [785, 201] on span "[PERSON_NAME]-[GEOGRAPHIC_DATA]" at bounding box center [785, 210] width 75 height 18
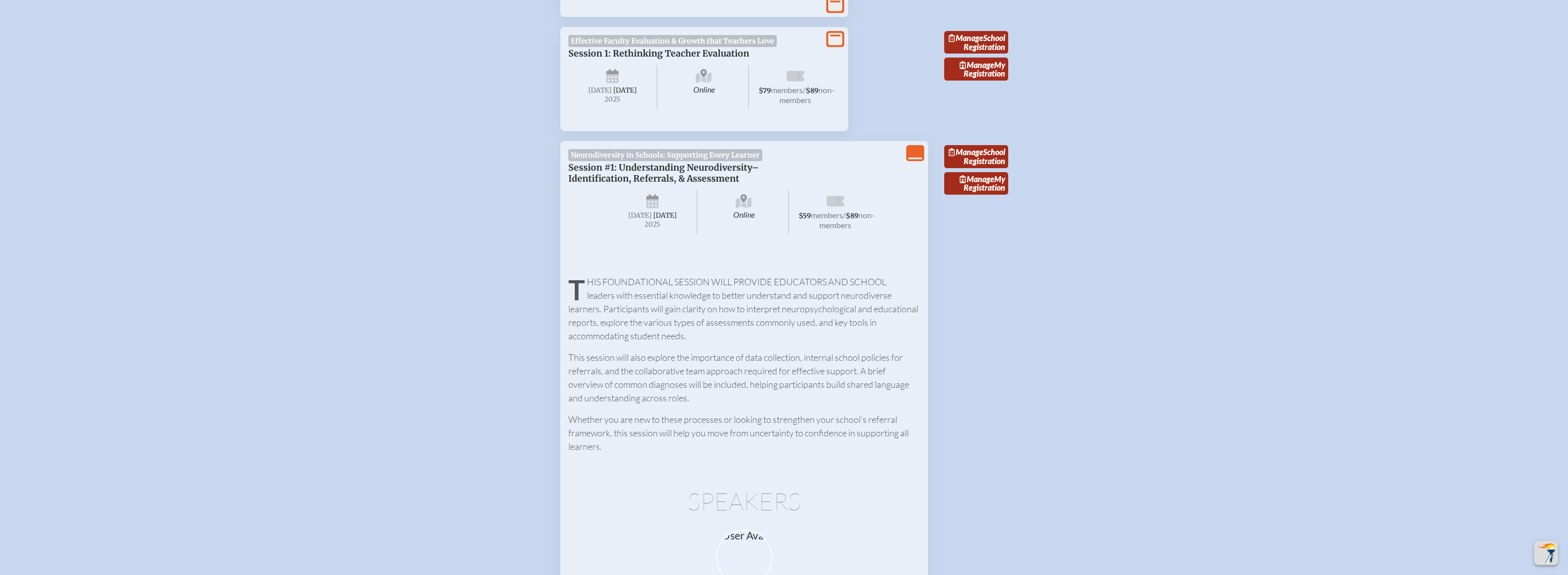
scroll to position [3867, 0]
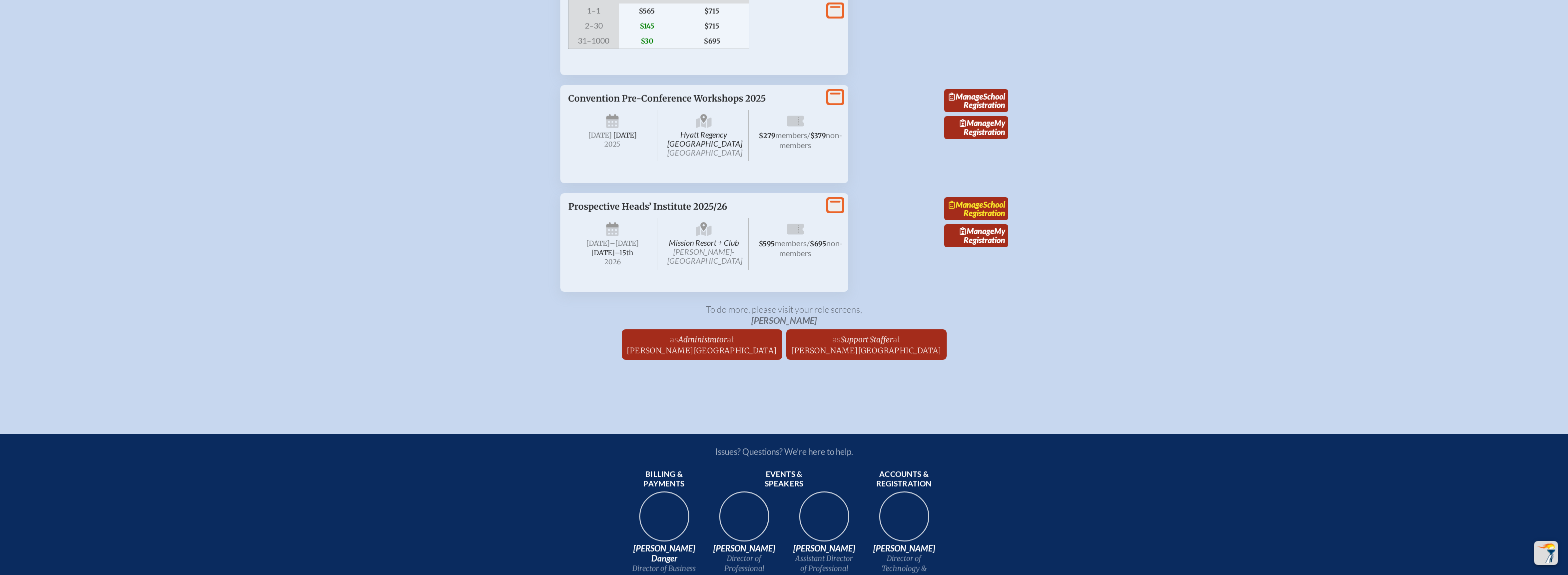
click at [987, 220] on link "Manage School Registration" at bounding box center [976, 208] width 64 height 23
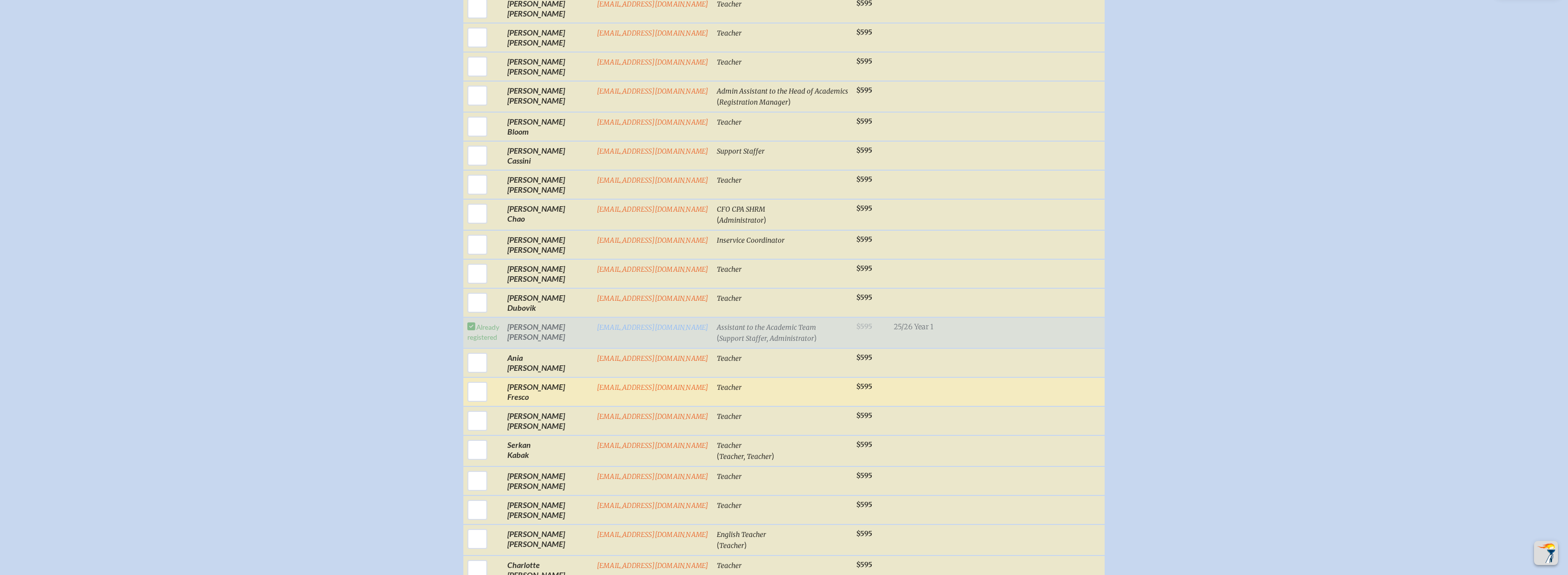
scroll to position [550, 0]
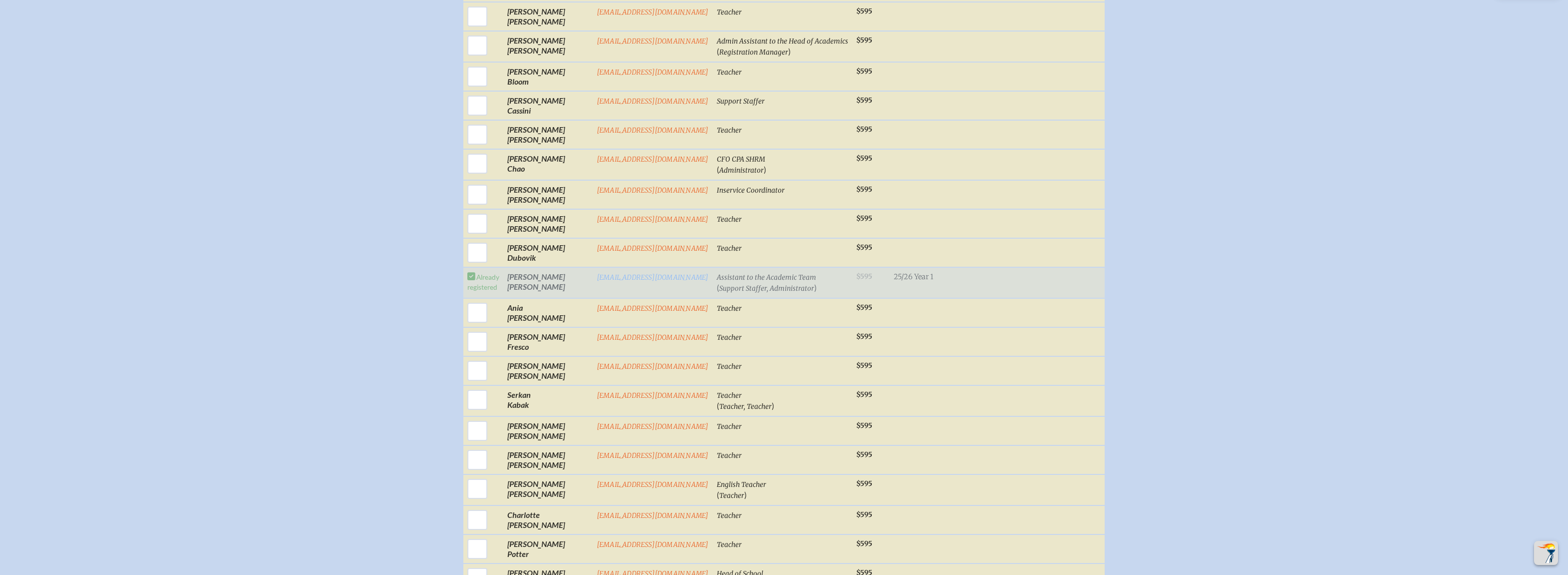
click at [475, 277] on td "Already registered" at bounding box center [483, 282] width 40 height 31
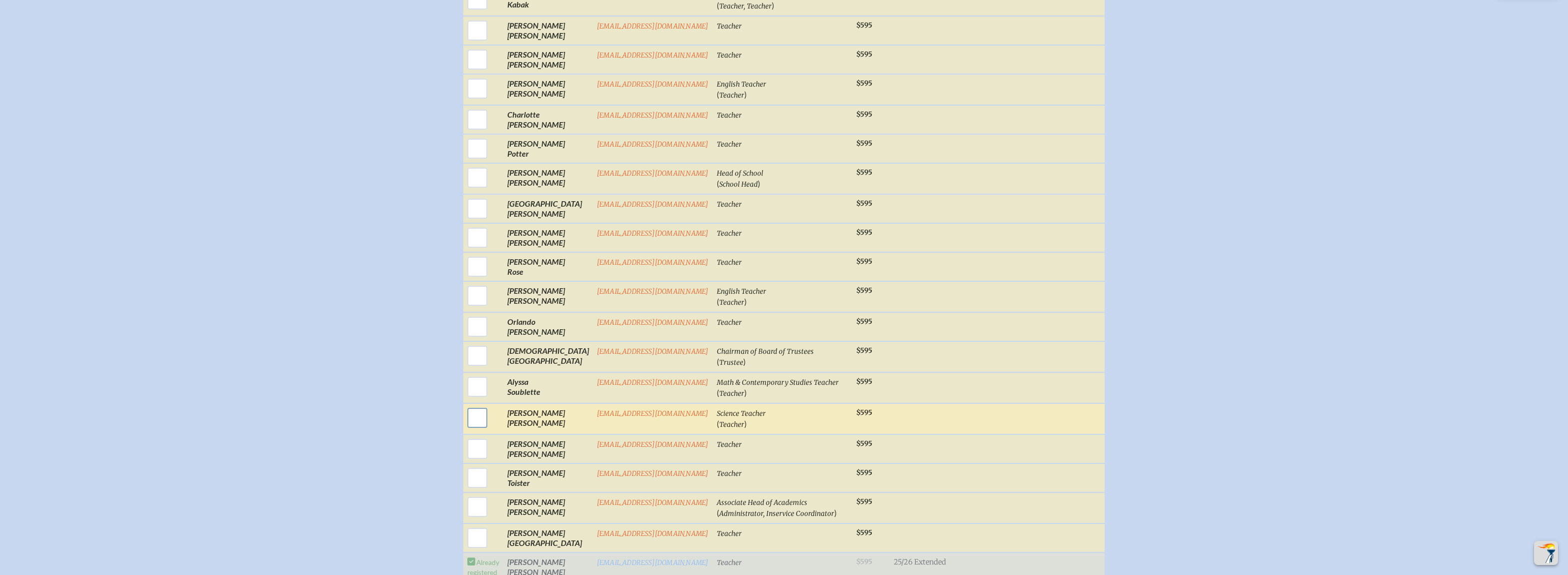
scroll to position [1000, 0]
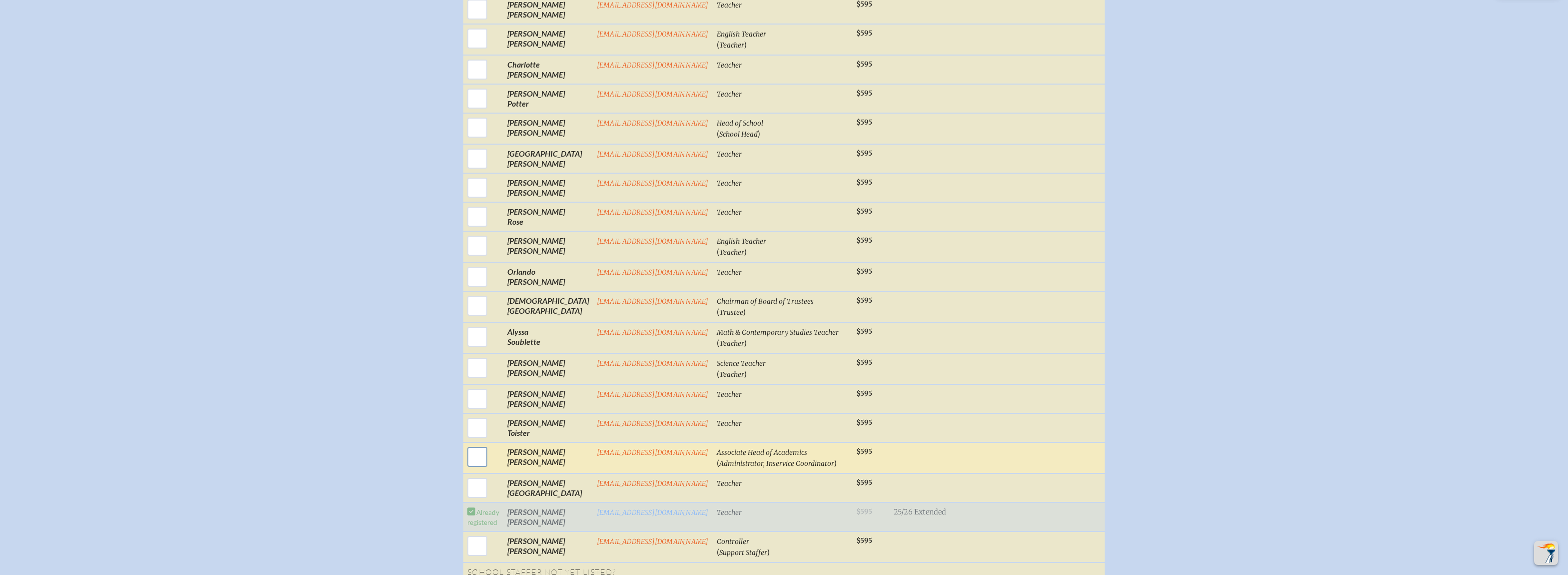
click at [479, 461] on input "checkbox" at bounding box center [477, 457] width 25 height 25
checkbox input "true"
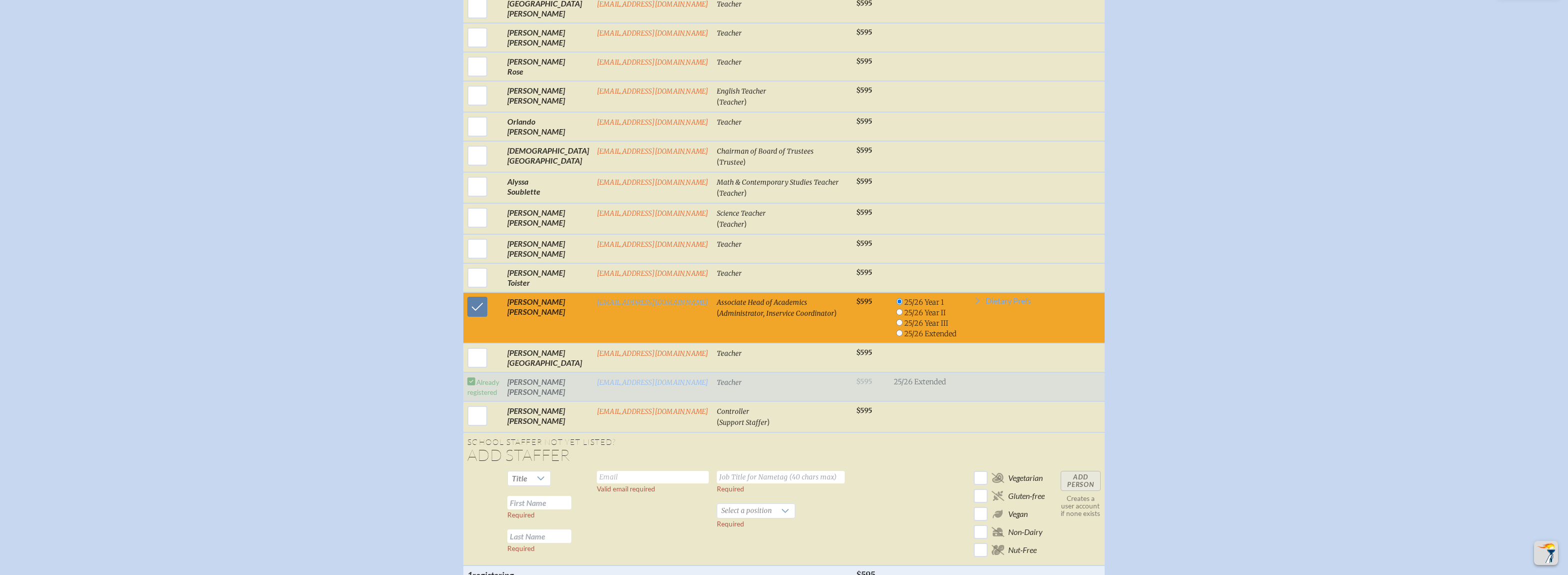
scroll to position [1200, 0]
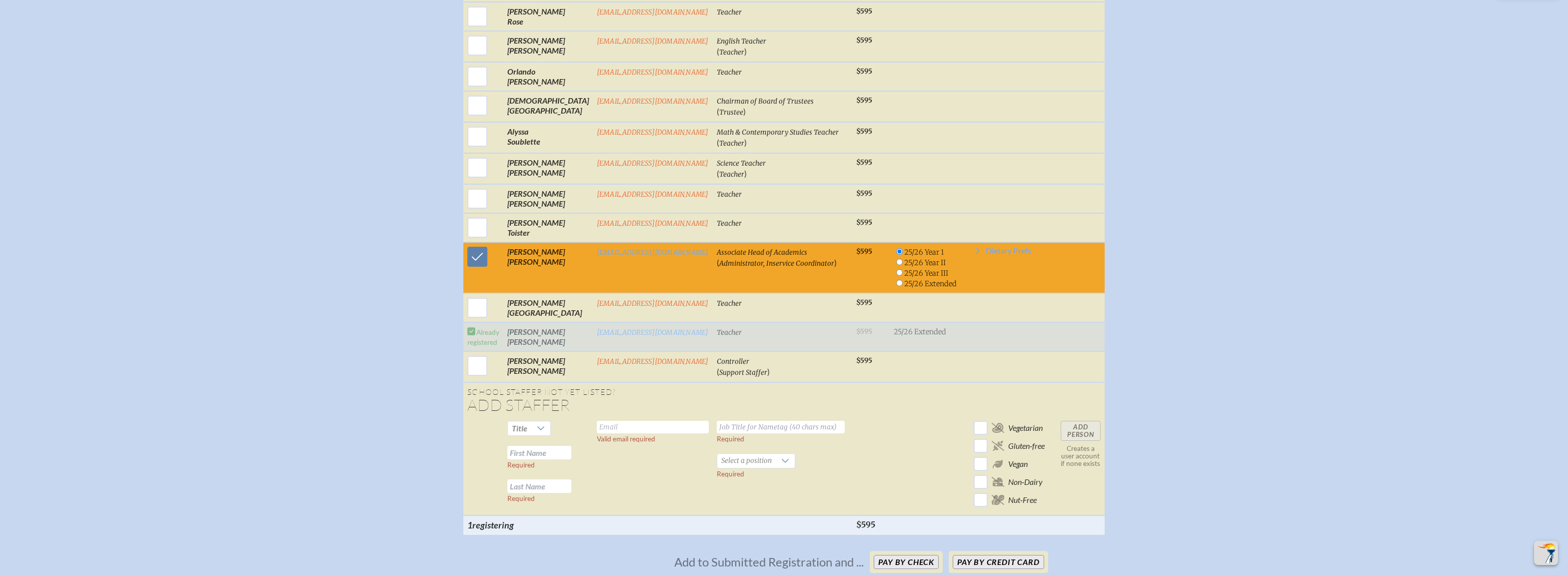
click at [897, 282] on input "radio" at bounding box center [899, 283] width 7 height 7
radio input "true"
click at [633, 466] on td "Valid email required" at bounding box center [653, 466] width 120 height 99
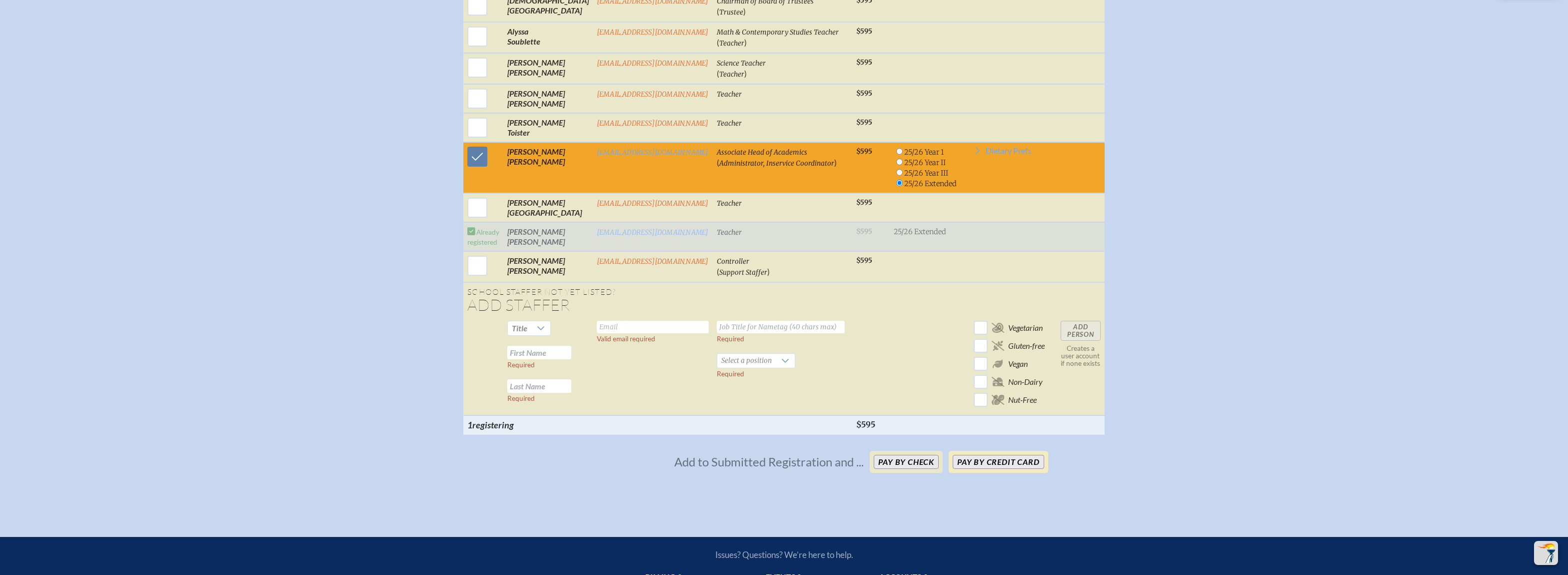
click at [981, 469] on button "Pay by Credit Card" at bounding box center [998, 461] width 91 height 14
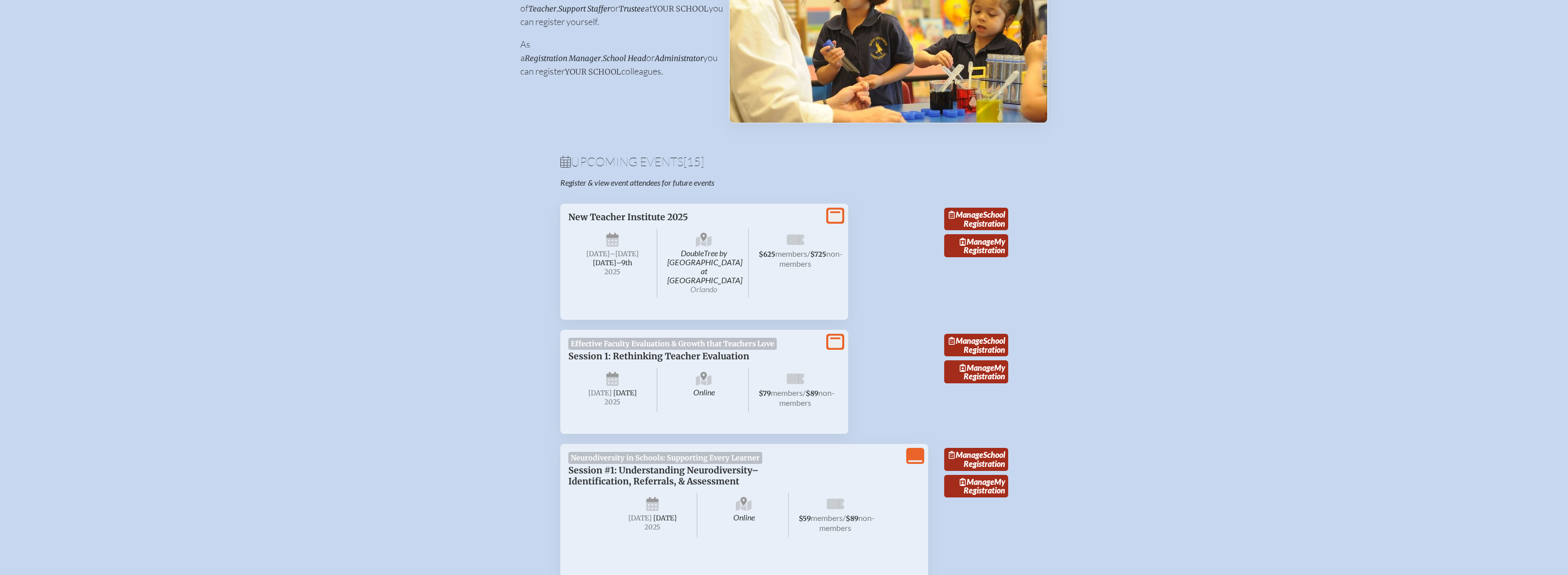
scroll to position [3867, 0]
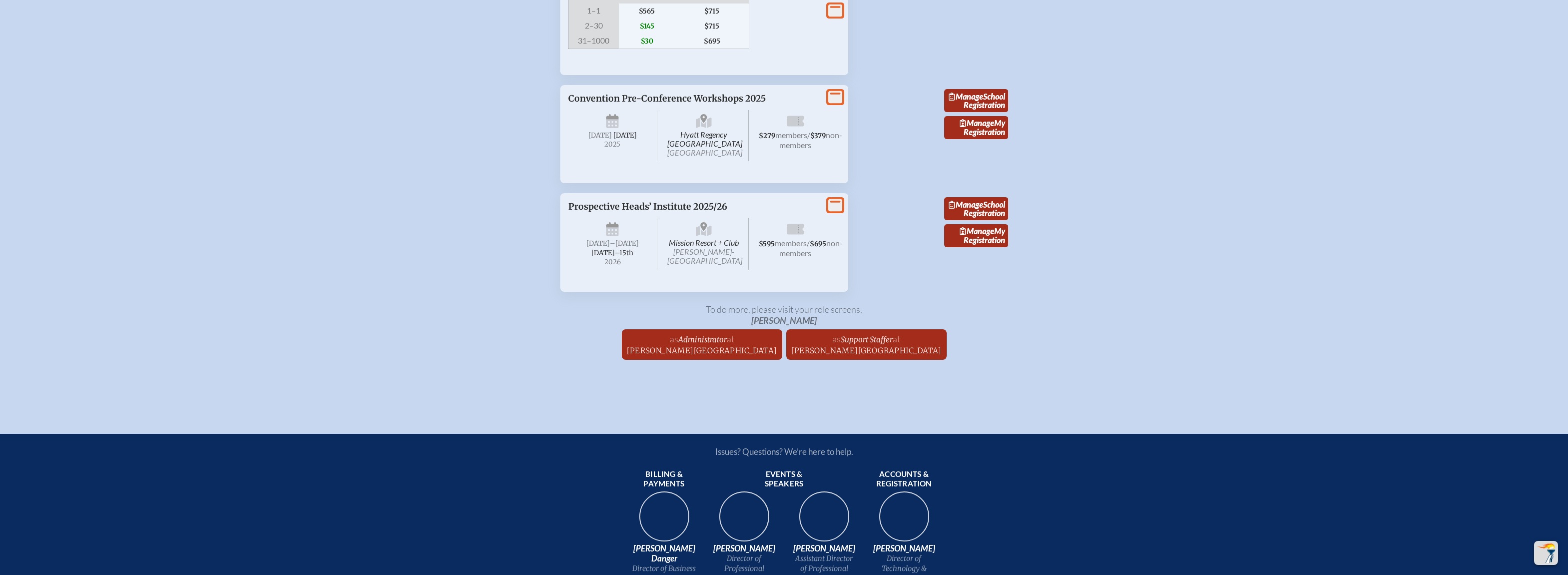
click at [998, 220] on link "Manage School Registration" at bounding box center [976, 208] width 64 height 23
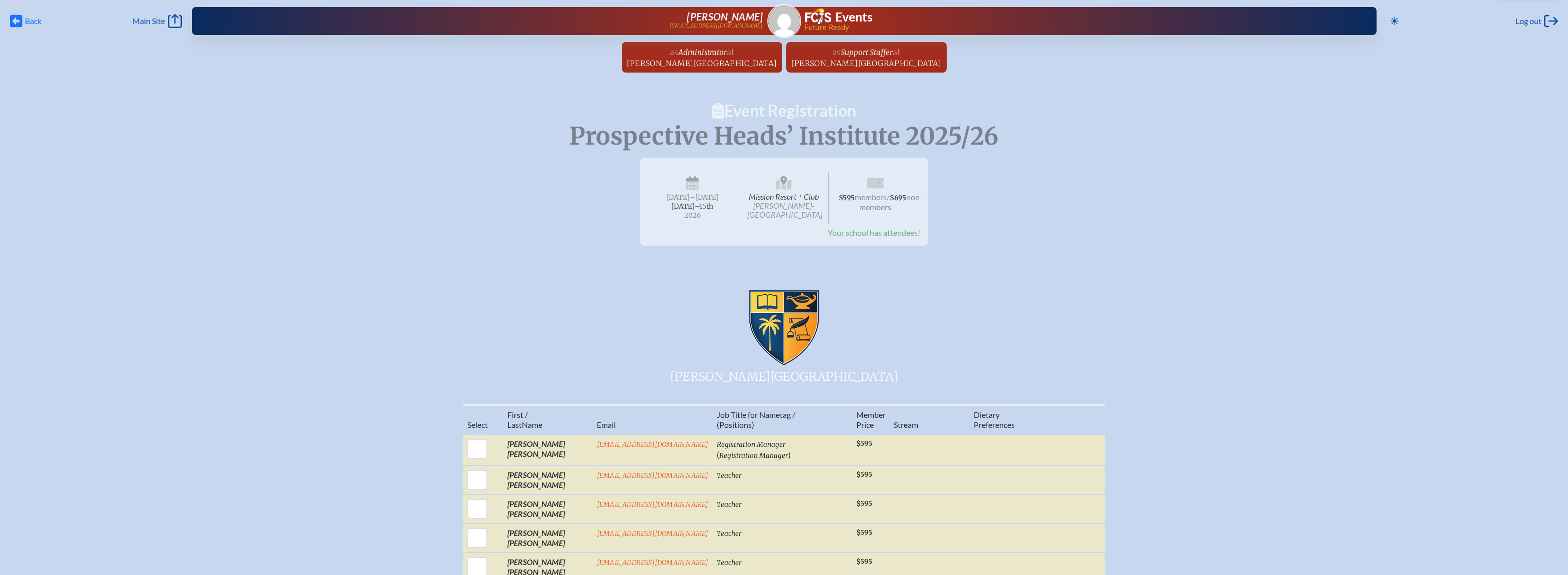
click at [38, 21] on span "Back" at bounding box center [33, 21] width 17 height 10
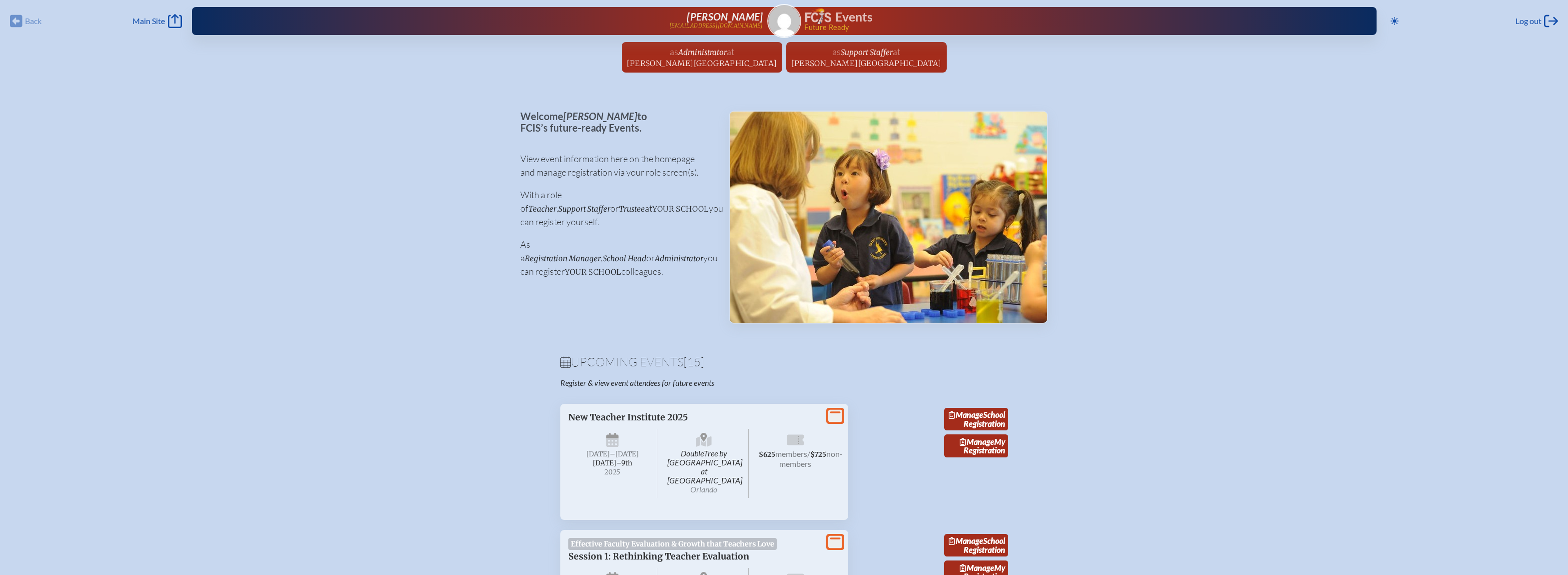
scroll to position [3867, 0]
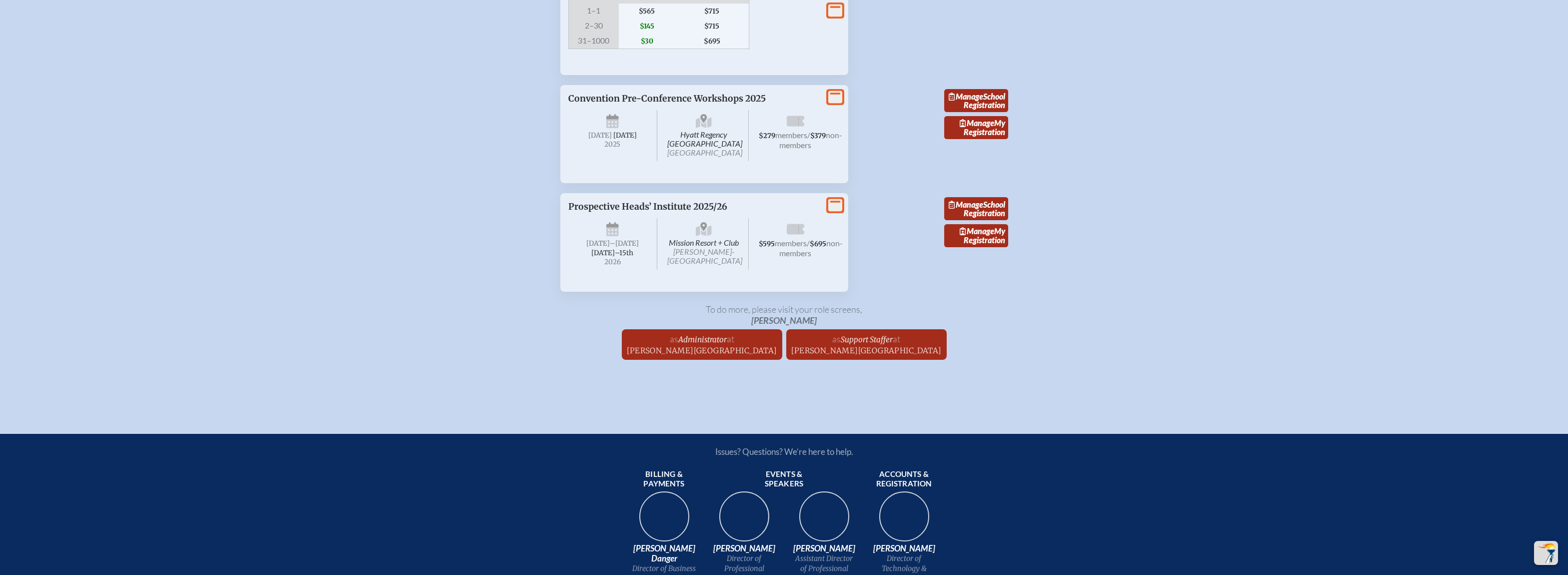
click at [987, 236] on span "Manage" at bounding box center [977, 230] width 34 height 9
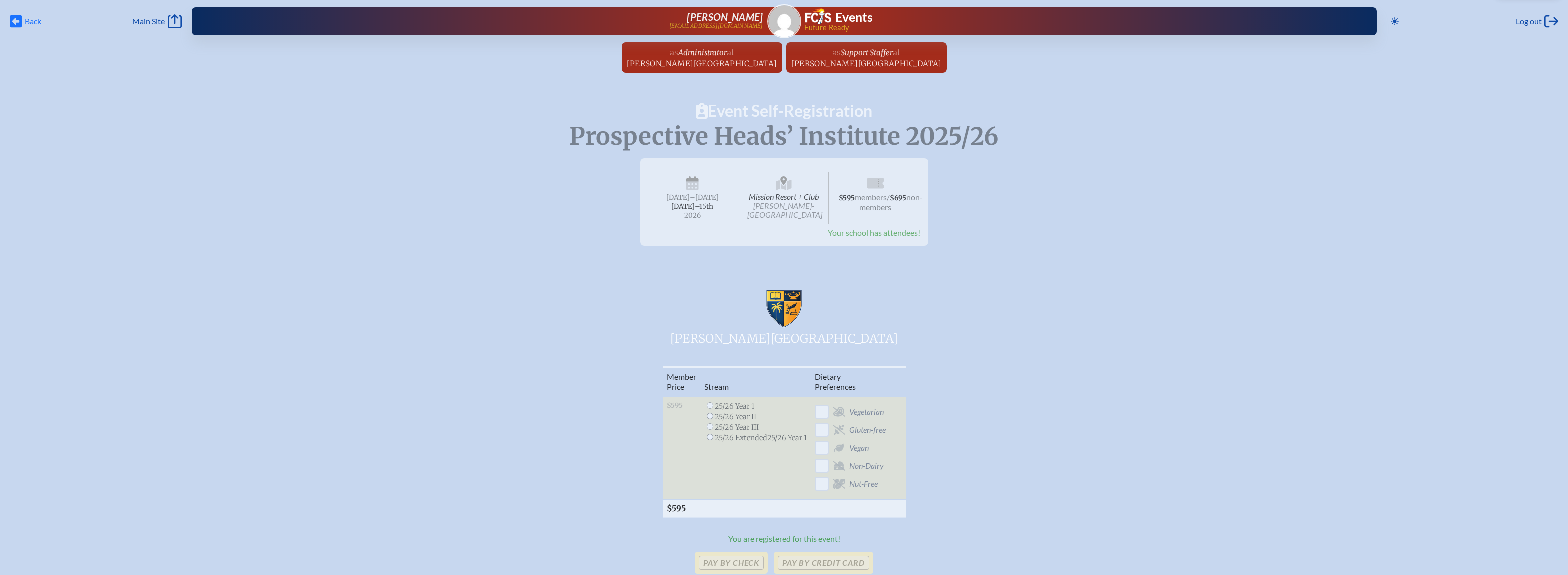
click at [28, 22] on span "Back" at bounding box center [33, 21] width 17 height 10
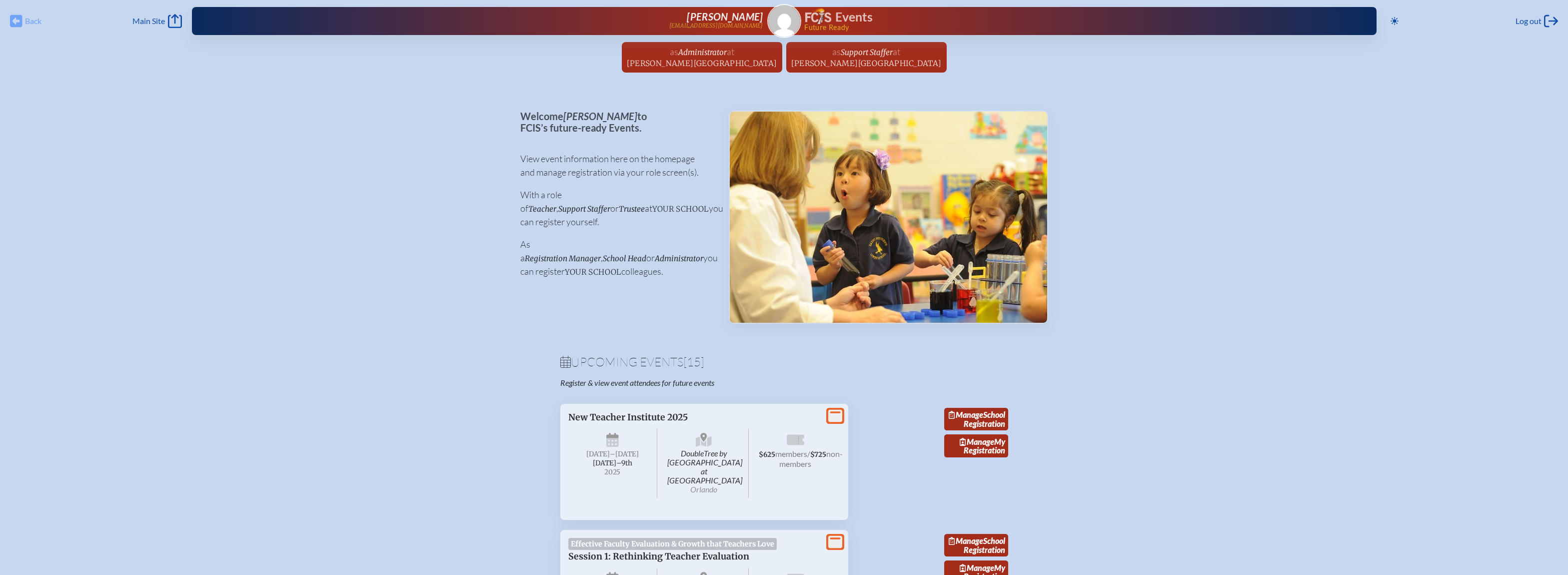
scroll to position [3867, 0]
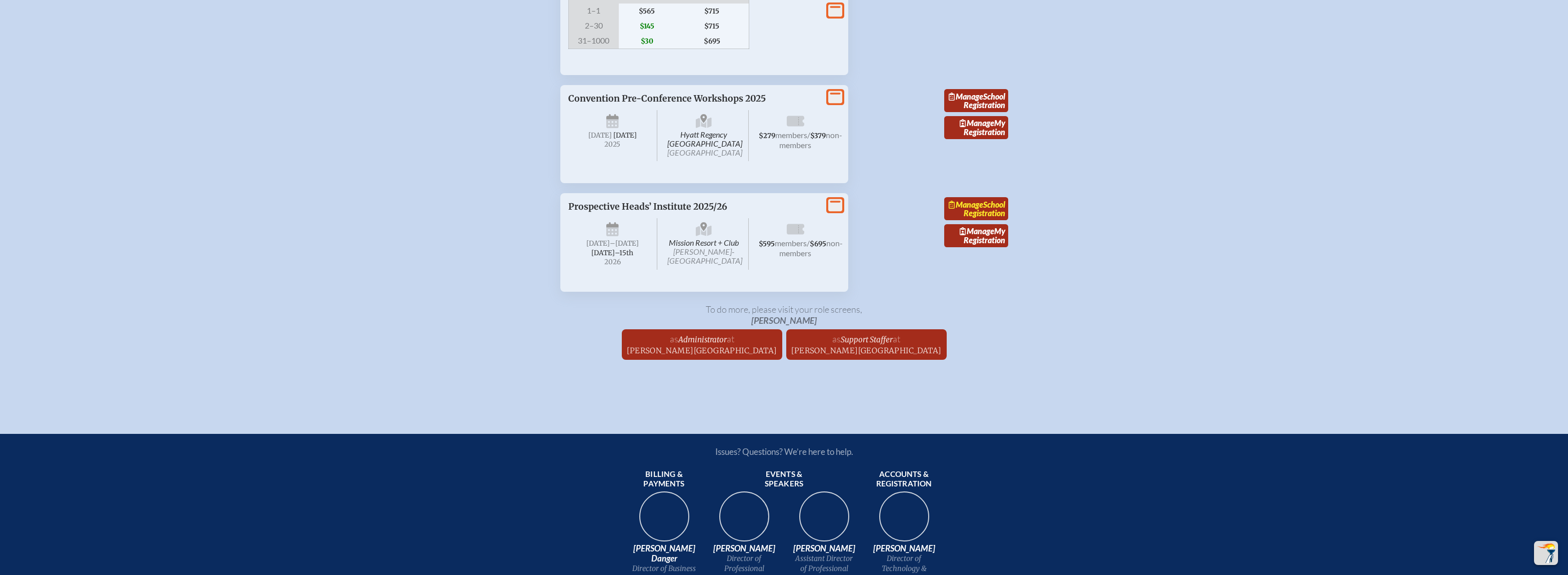
click at [972, 220] on link "Manage School Registration" at bounding box center [976, 208] width 64 height 23
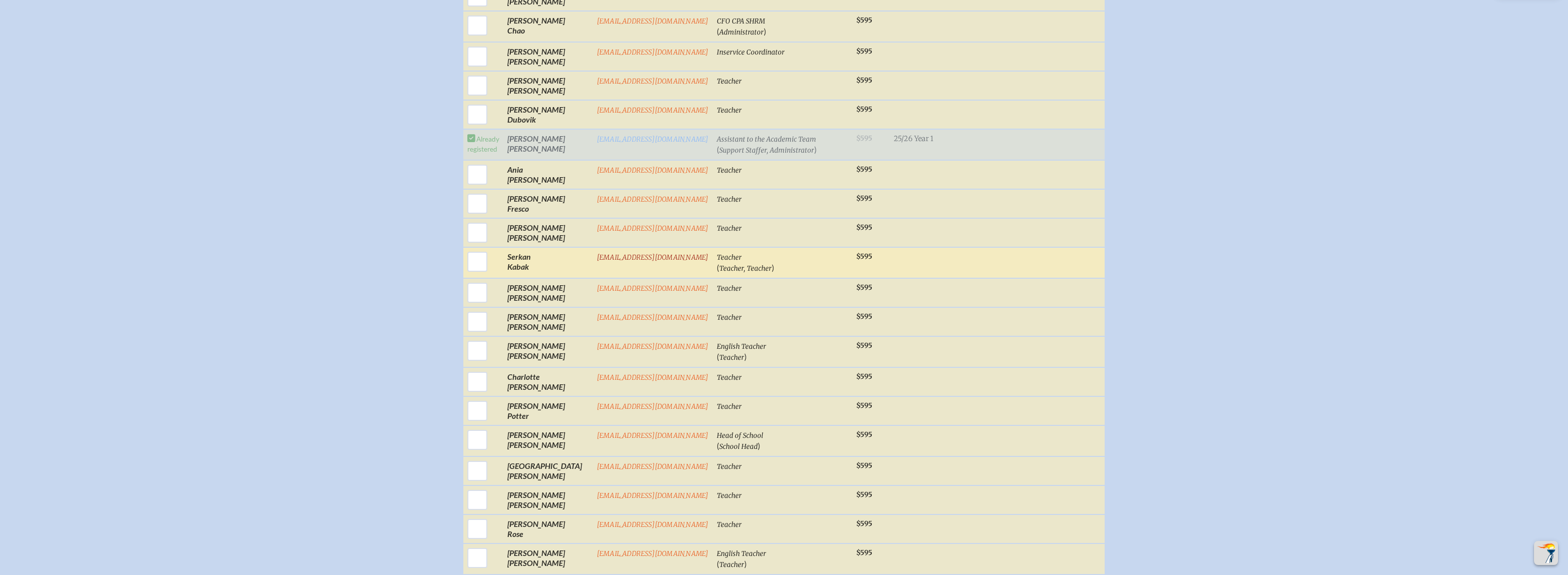
scroll to position [500, 0]
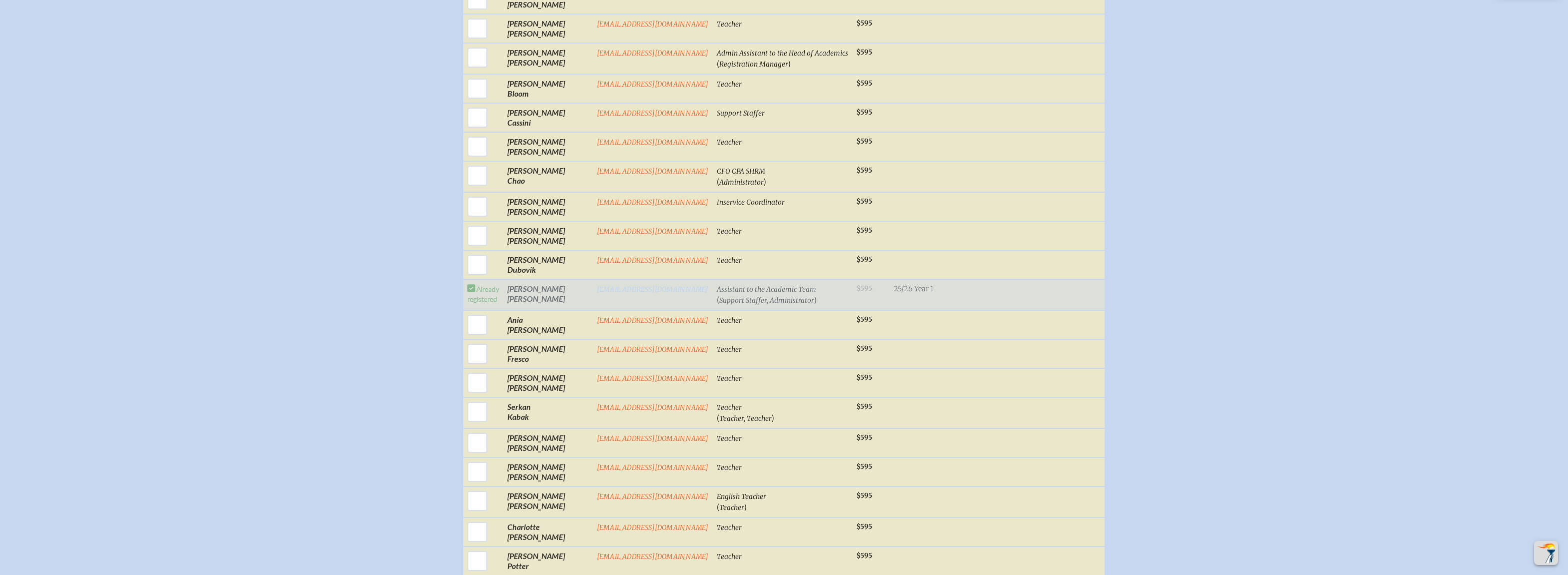
click at [627, 293] on link "[EMAIL_ADDRESS][DOMAIN_NAME]" at bounding box center [652, 290] width 112 height 9
click at [735, 295] on td "Assistant to the Academic Team ( Support Staffer, Administrator )" at bounding box center [782, 295] width 139 height 31
click at [897, 296] on td "25/26 Year 1 25/26 Year II 25/26 Year III 25/26 Extended 25/26 Year 1" at bounding box center [930, 295] width 80 height 31
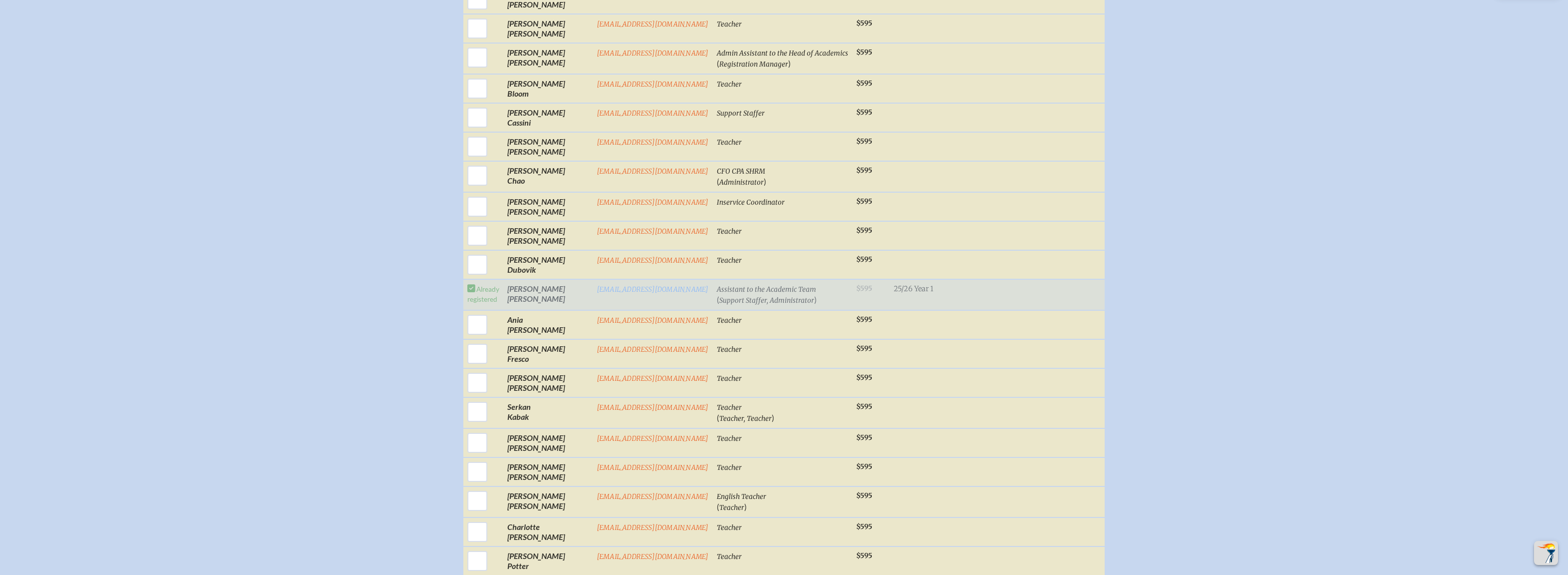
click at [908, 292] on span "25/26 Year 1" at bounding box center [913, 288] width 39 height 9
click at [911, 291] on span "25/26 Year 1" at bounding box center [913, 288] width 39 height 9
click at [915, 290] on span "25/26 Year 1" at bounding box center [913, 288] width 39 height 9
click at [516, 293] on td "Caroline Fenton" at bounding box center [548, 295] width 90 height 31
click at [464, 293] on div "Select First / Last Name Email Job Title for Nametag / (Positions) Memb . er Pr…" at bounding box center [784, 525] width 1544 height 1319
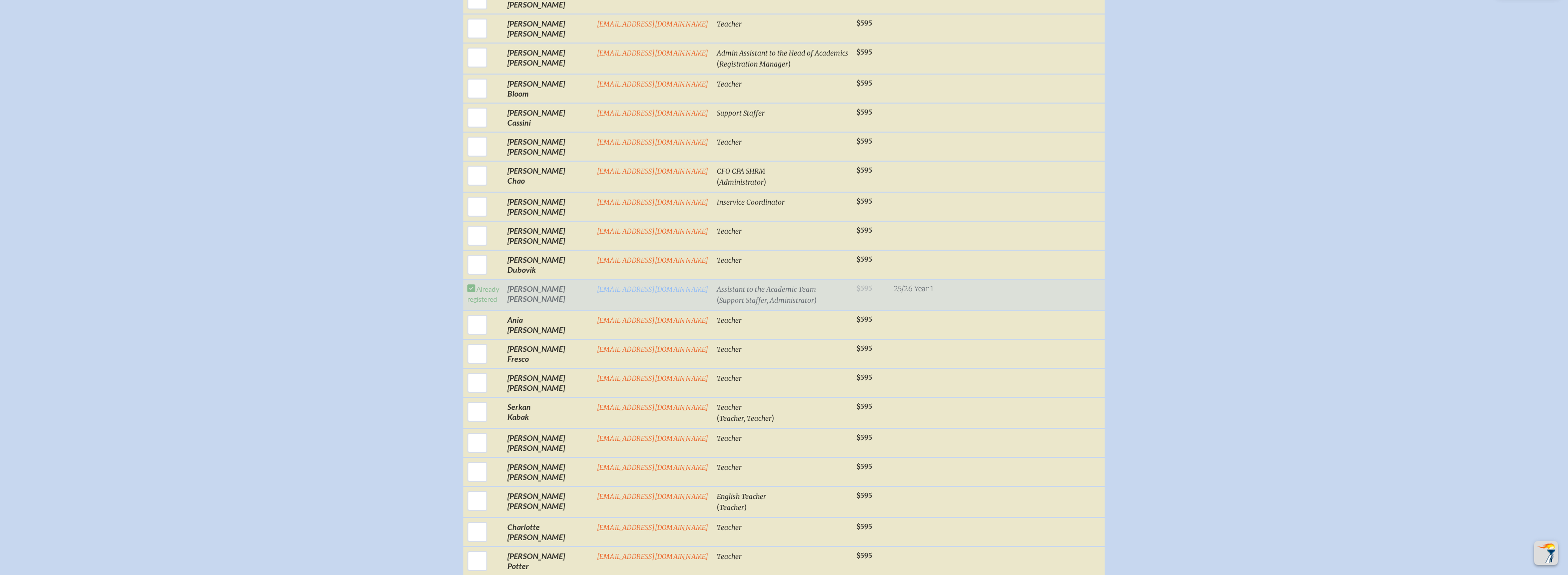
click at [473, 288] on td "Already registered" at bounding box center [483, 295] width 40 height 31
click at [548, 301] on td "Caroline Fenton" at bounding box center [548, 295] width 90 height 31
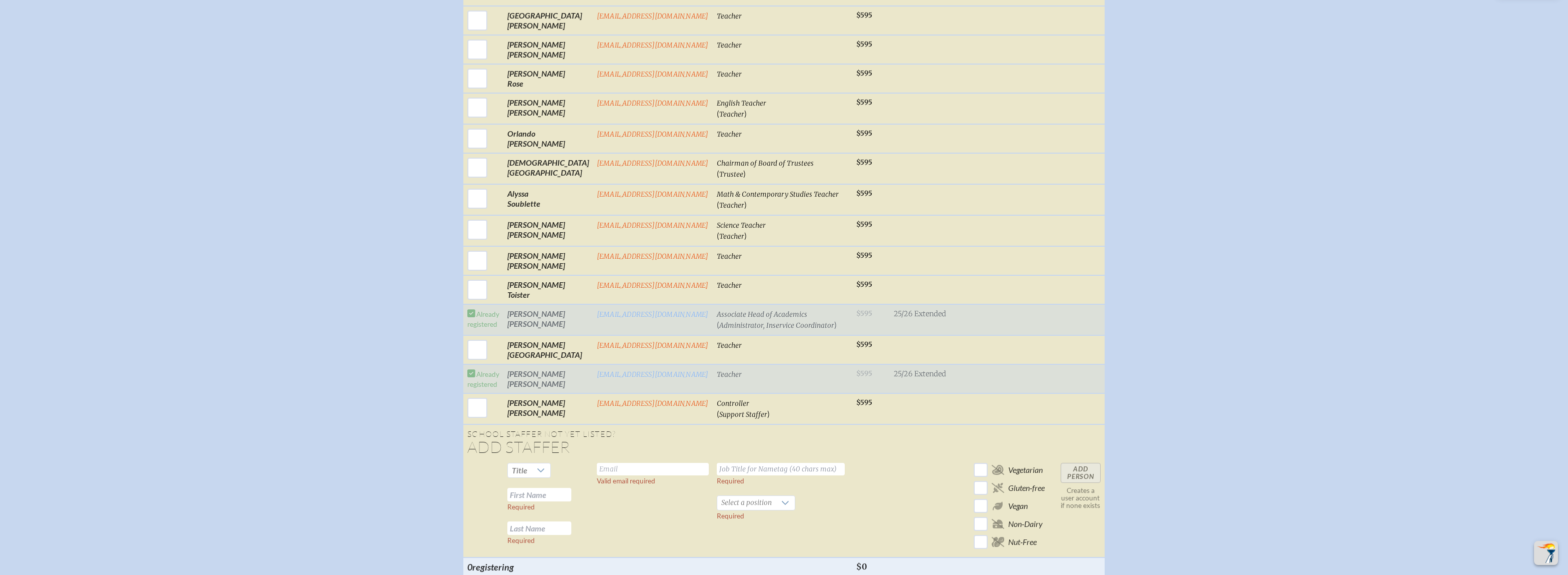
scroll to position [1151, 0]
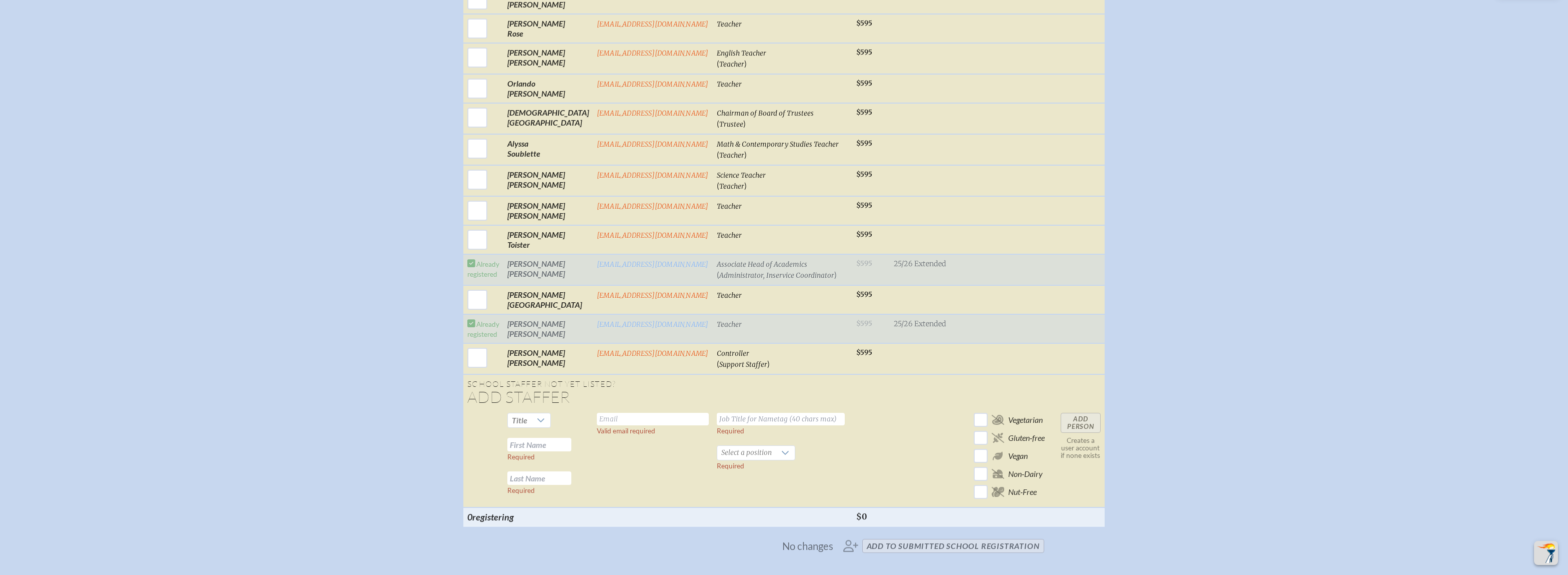
click at [583, 274] on td "Adrianna Truby" at bounding box center [548, 269] width 90 height 31
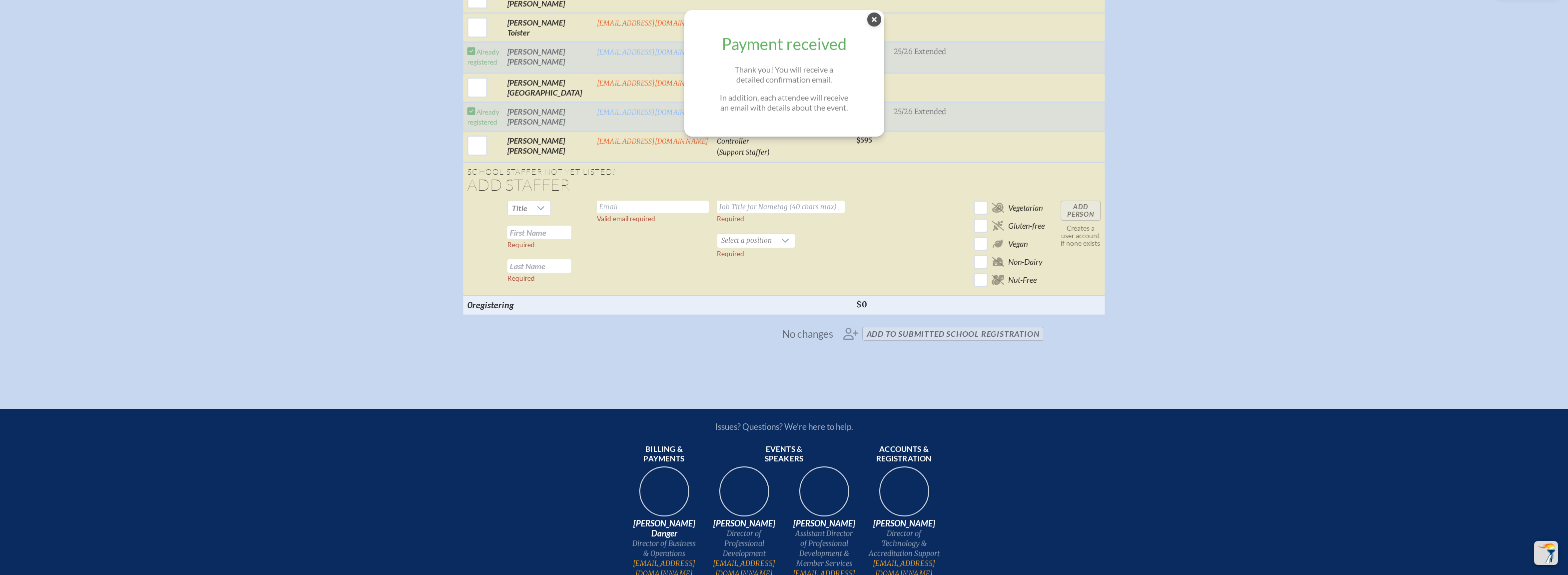
scroll to position [1451, 0]
